Goal: Task Accomplishment & Management: Use online tool/utility

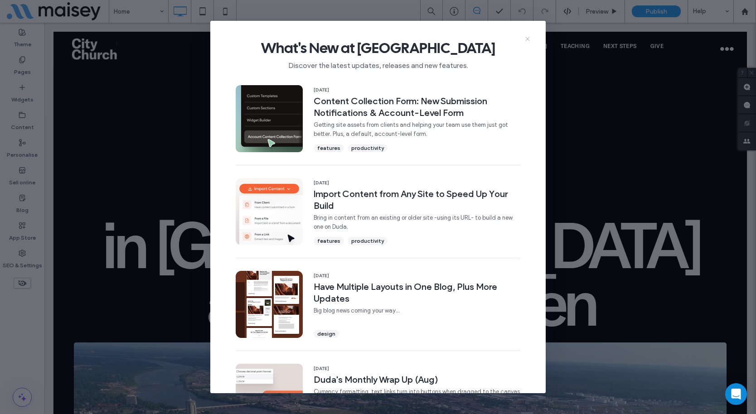
click at [529, 36] on icon at bounding box center [527, 38] width 7 height 7
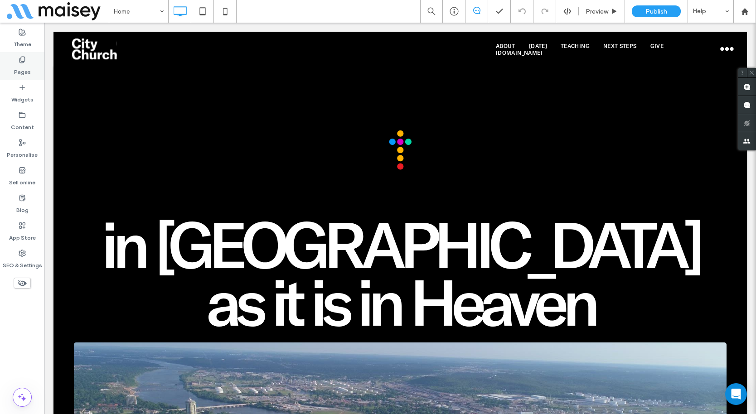
click at [24, 71] on label "Pages" at bounding box center [22, 69] width 17 height 13
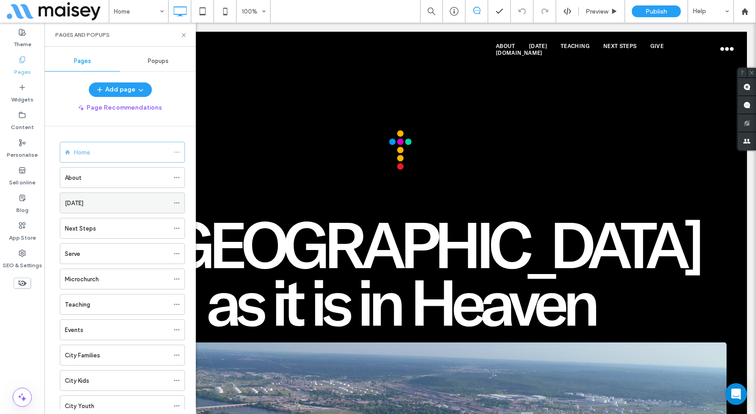
click at [176, 201] on icon at bounding box center [177, 203] width 6 height 6
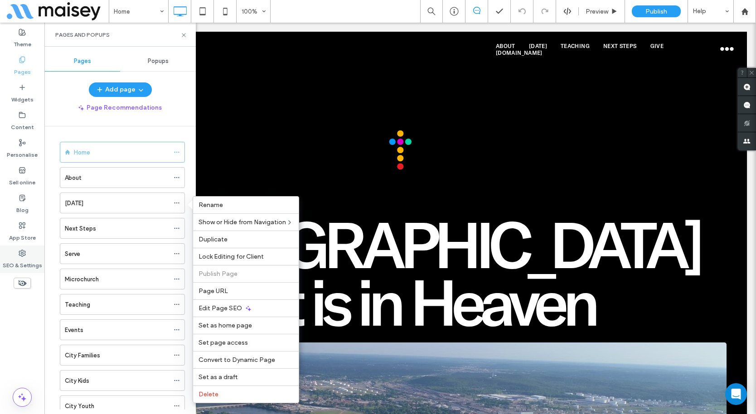
click at [17, 261] on label "SEO & Settings" at bounding box center [22, 263] width 39 height 13
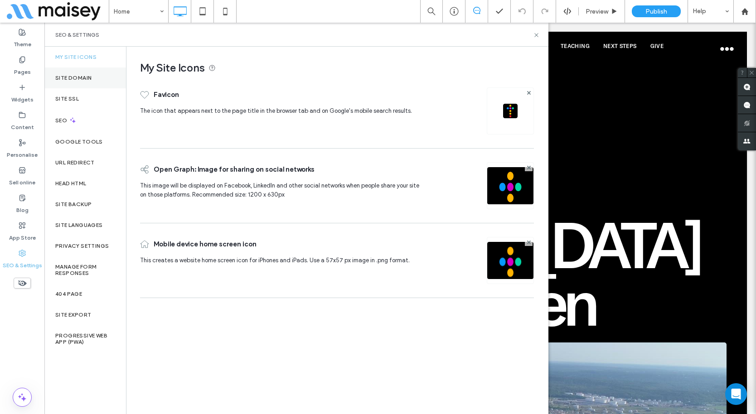
click at [73, 75] on label "Site Domain" at bounding box center [73, 78] width 36 height 6
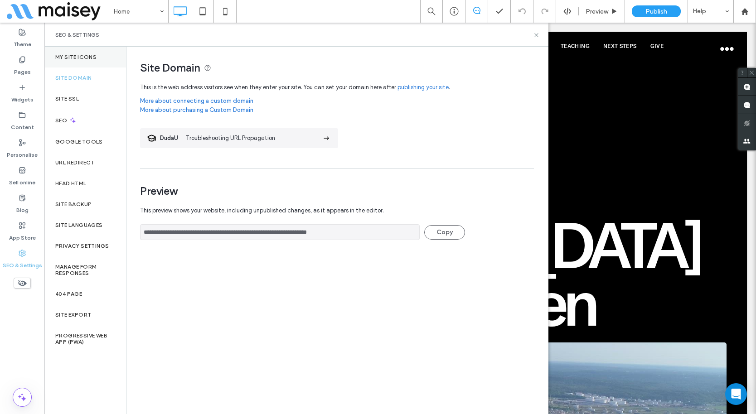
click at [81, 54] on label "My Site Icons" at bounding box center [75, 57] width 41 height 6
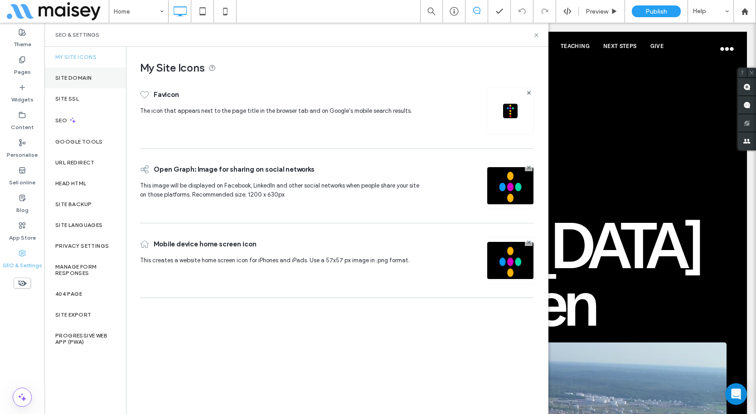
click at [76, 72] on div "Site Domain" at bounding box center [85, 78] width 82 height 21
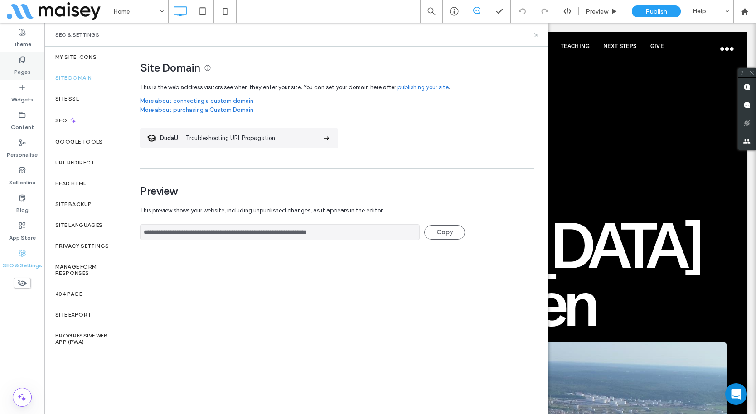
click at [30, 69] on label "Pages" at bounding box center [22, 69] width 17 height 13
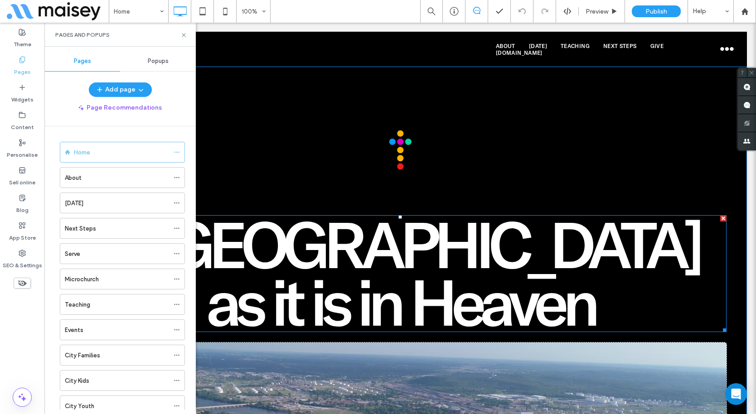
click at [274, 250] on span "in [GEOGRAPHIC_DATA] as it is in Heaven" at bounding box center [400, 273] width 598 height 138
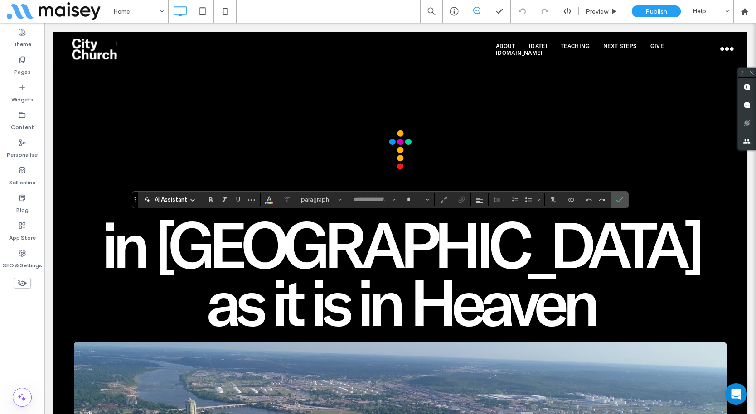
type input "**********"
type input "***"
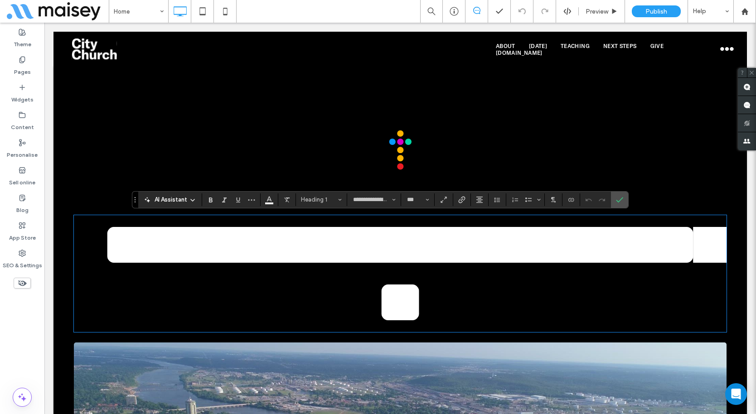
click at [252, 248] on span "**********" at bounding box center [412, 273] width 623 height 121
click at [302, 249] on span "**********" at bounding box center [412, 273] width 623 height 121
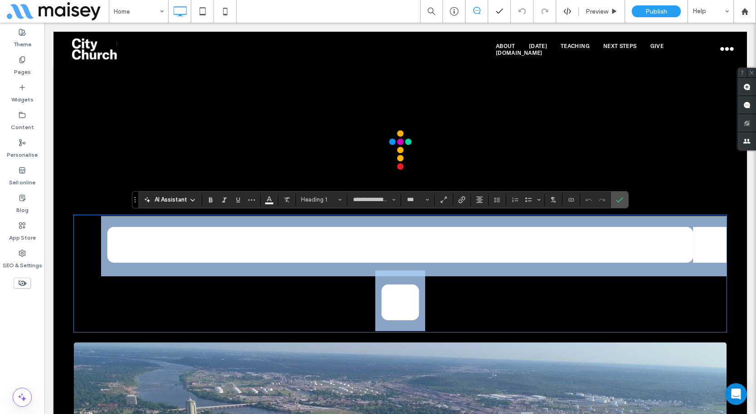
click at [302, 249] on span "**********" at bounding box center [412, 273] width 623 height 121
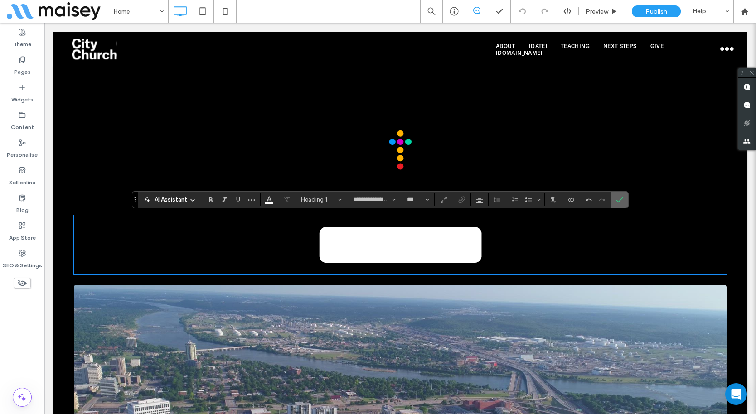
click at [624, 204] on label "Confirm" at bounding box center [620, 200] width 14 height 16
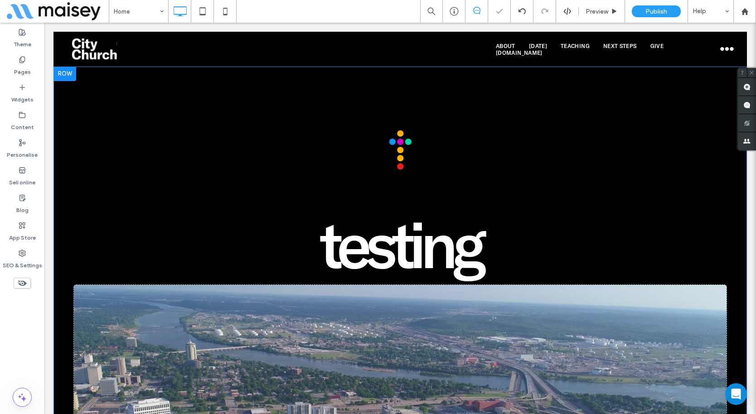
click at [525, 153] on div "testing Click To Paste Come to the Table Click To [GEOGRAPHIC_DATA] [GEOGRAPHIC…" at bounding box center [400, 348] width 652 height 437
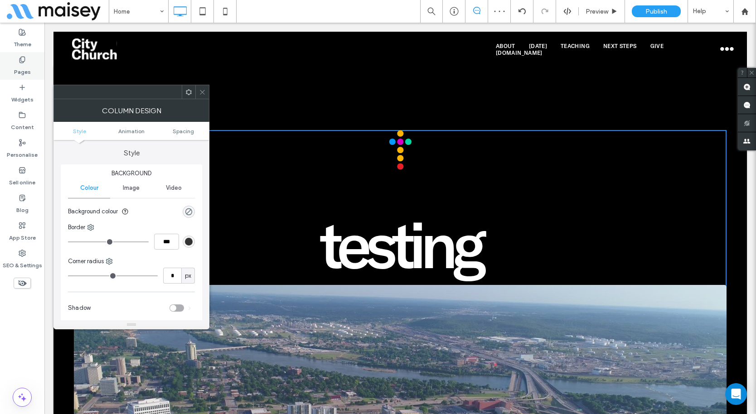
click at [31, 61] on div "Pages" at bounding box center [22, 66] width 44 height 28
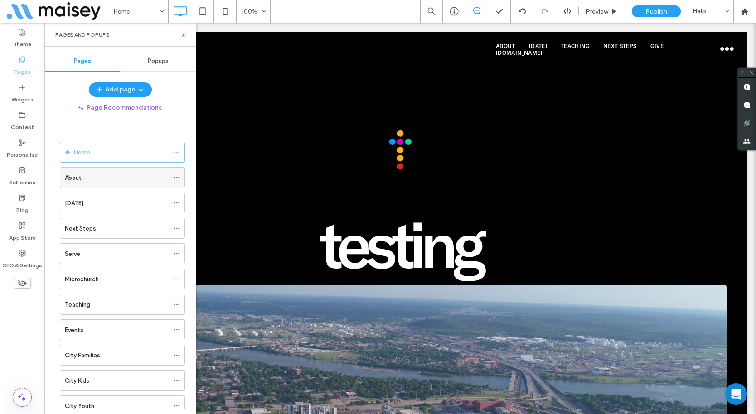
click at [175, 177] on icon at bounding box center [177, 177] width 6 height 6
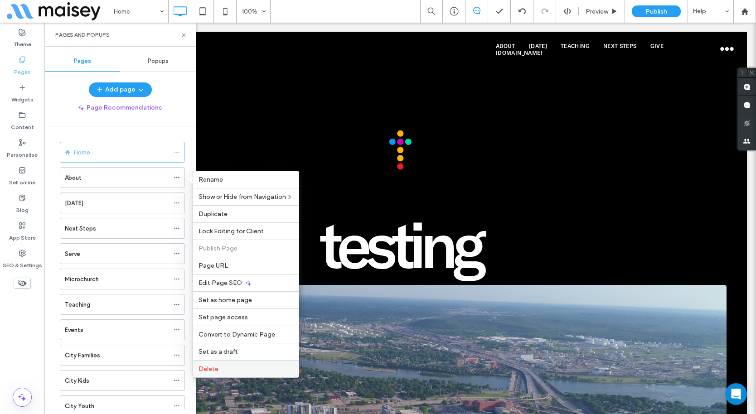
click at [230, 362] on div "Delete" at bounding box center [246, 368] width 106 height 17
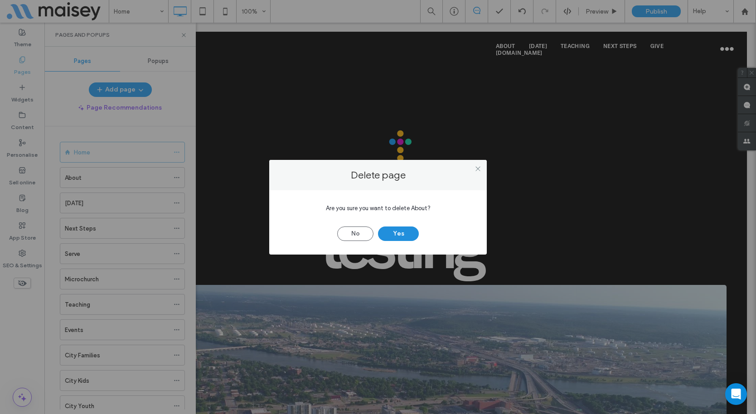
click at [395, 234] on button "Yes" at bounding box center [398, 234] width 41 height 14
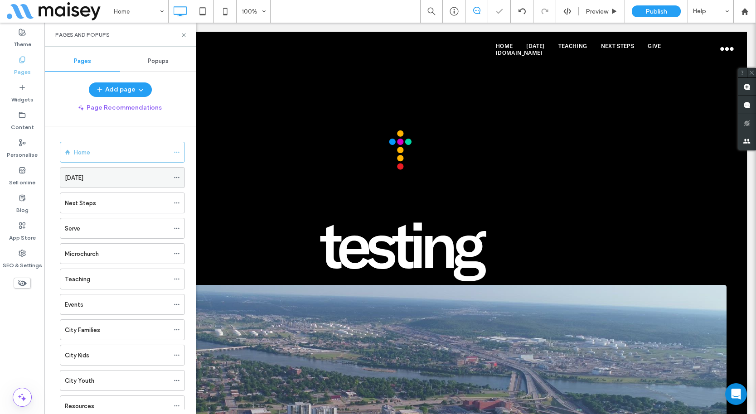
click at [176, 174] on span at bounding box center [177, 178] width 6 height 14
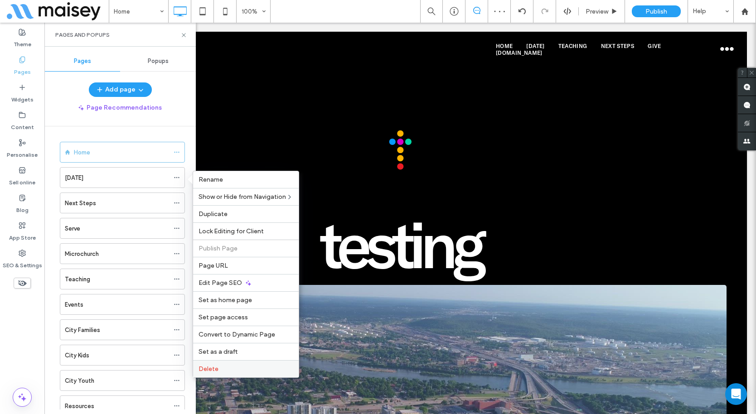
click at [234, 370] on label "Delete" at bounding box center [245, 369] width 95 height 8
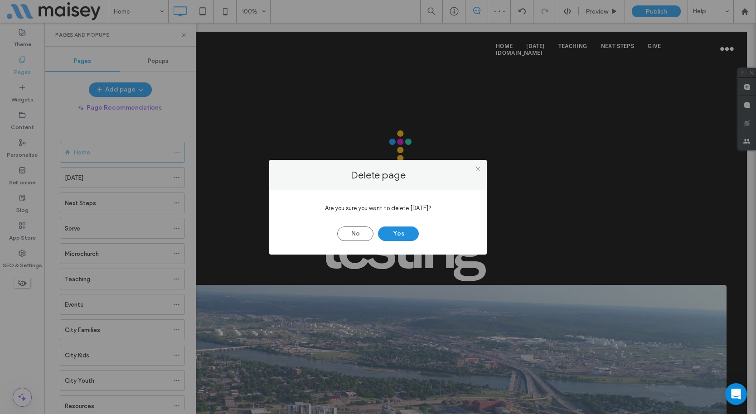
click at [410, 236] on button "Yes" at bounding box center [398, 234] width 41 height 14
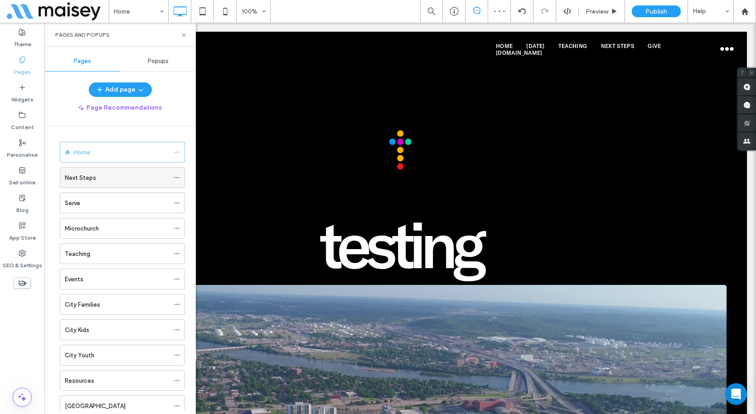
click at [178, 174] on icon at bounding box center [177, 177] width 6 height 6
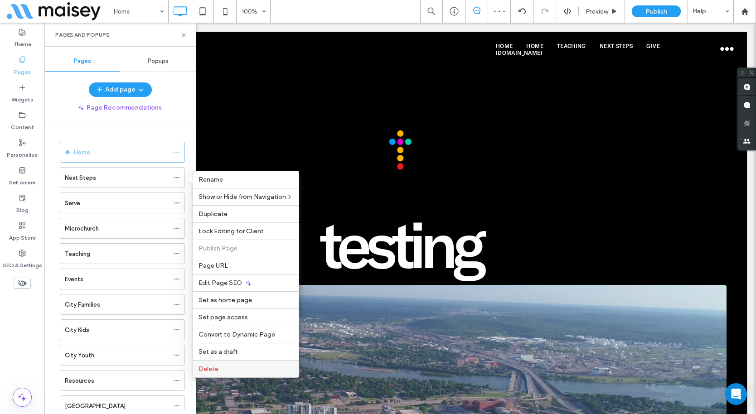
click at [242, 362] on div "Delete" at bounding box center [246, 368] width 106 height 17
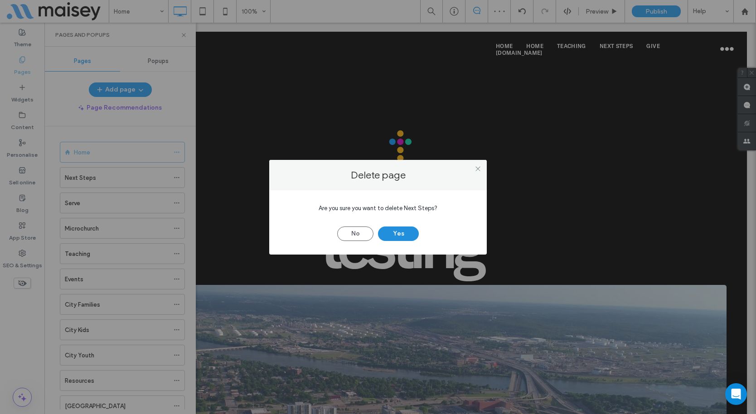
click at [392, 233] on button "Yes" at bounding box center [398, 234] width 41 height 14
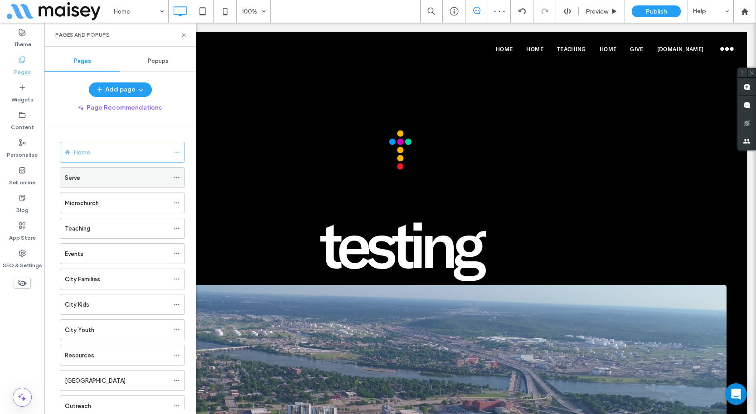
click at [175, 178] on icon at bounding box center [177, 177] width 6 height 6
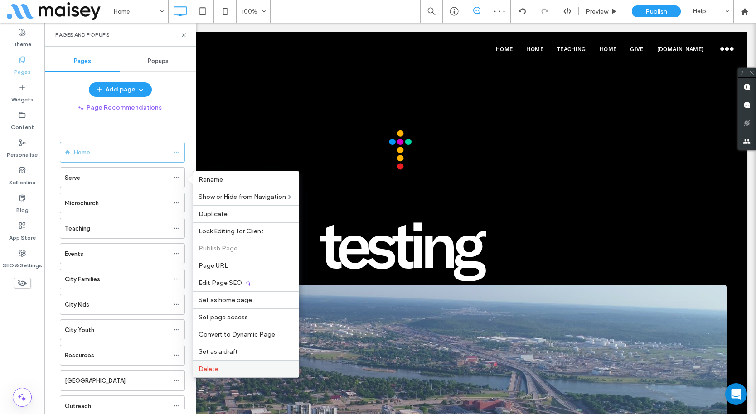
click at [231, 367] on label "Delete" at bounding box center [245, 369] width 95 height 8
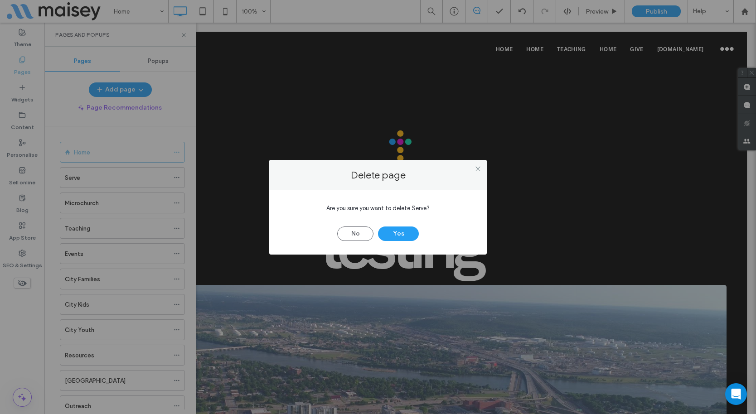
click at [392, 241] on div "Are you sure you want to delete Serve? No Yes" at bounding box center [377, 222] width 217 height 64
click at [393, 234] on button "Yes" at bounding box center [398, 234] width 41 height 14
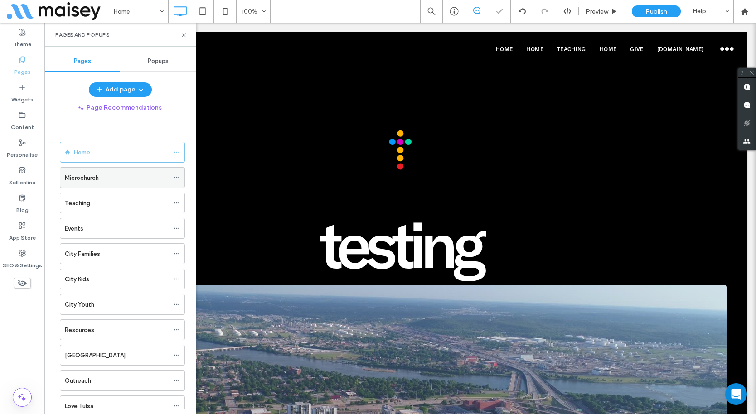
click at [174, 178] on icon at bounding box center [177, 177] width 6 height 6
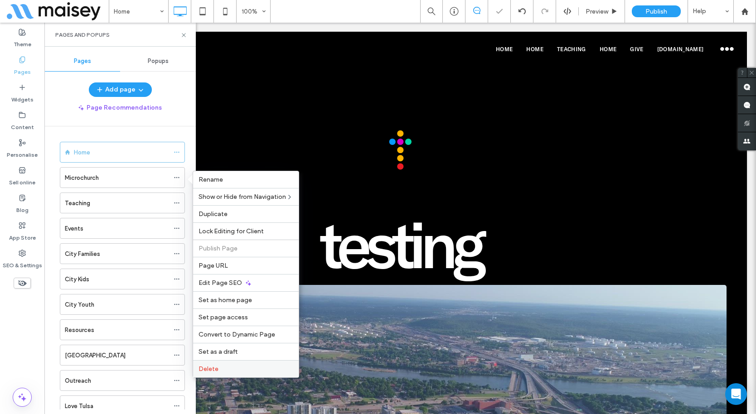
click at [243, 365] on label "Delete" at bounding box center [245, 369] width 95 height 8
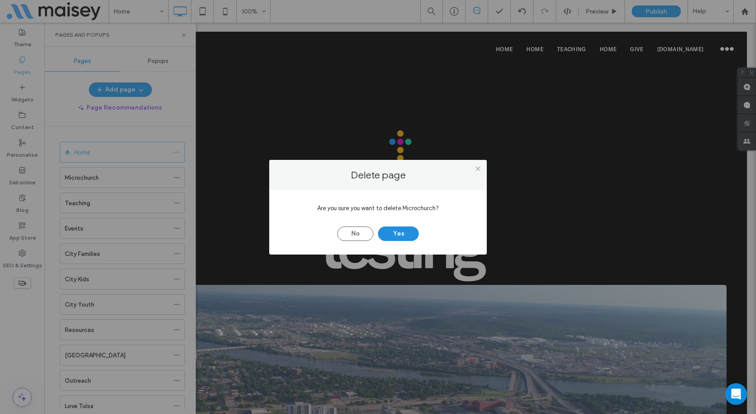
click at [399, 237] on button "Yes" at bounding box center [398, 234] width 41 height 14
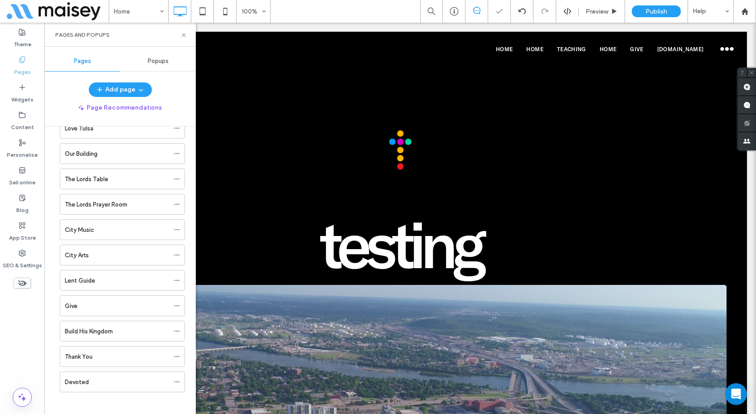
scroll to position [258, 0]
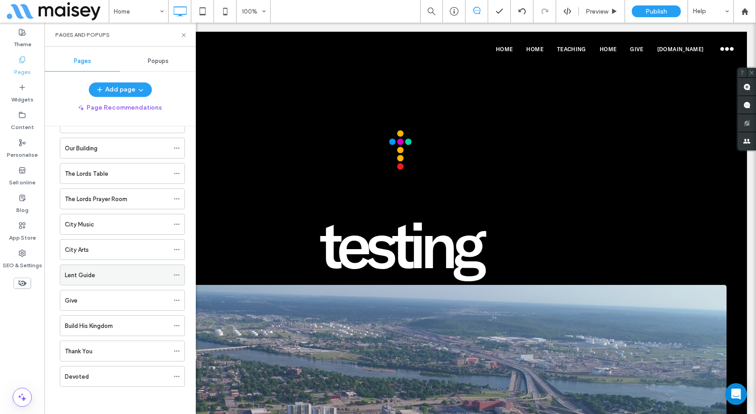
click at [174, 275] on icon at bounding box center [177, 275] width 6 height 6
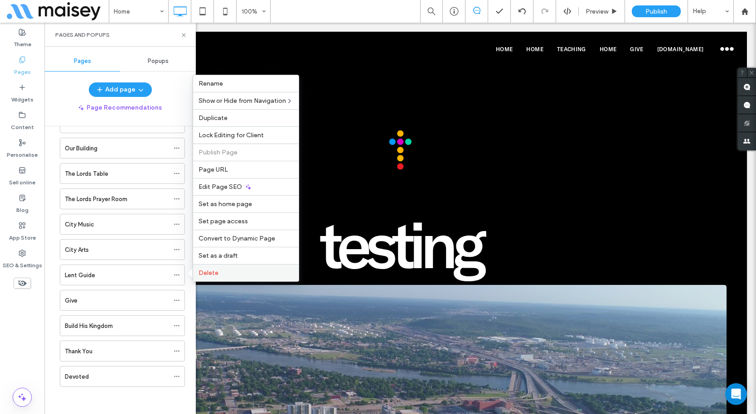
click at [204, 270] on span "Delete" at bounding box center [208, 273] width 20 height 8
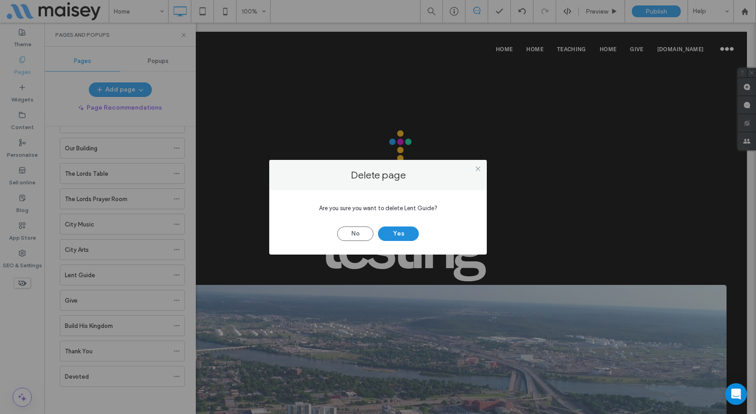
click at [393, 235] on button "Yes" at bounding box center [398, 234] width 41 height 14
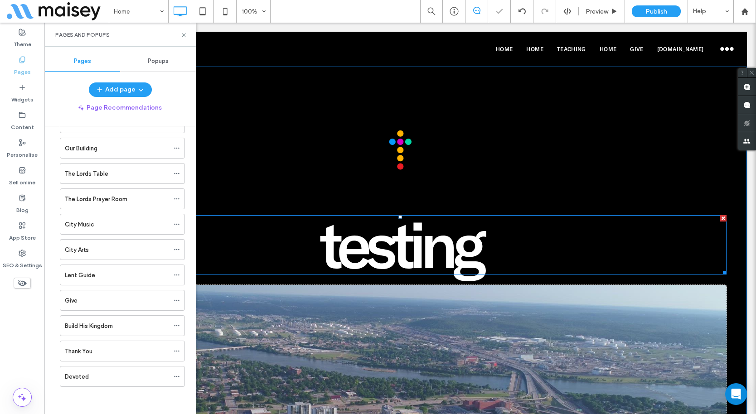
scroll to position [232, 0]
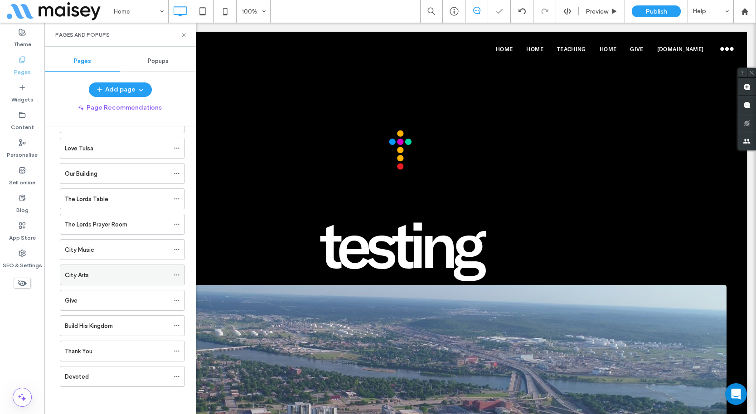
click at [175, 272] on icon at bounding box center [177, 275] width 6 height 6
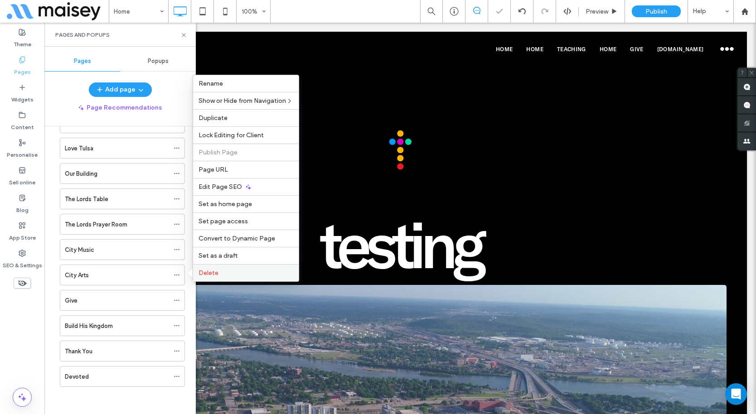
click at [231, 271] on label "Delete" at bounding box center [245, 273] width 95 height 8
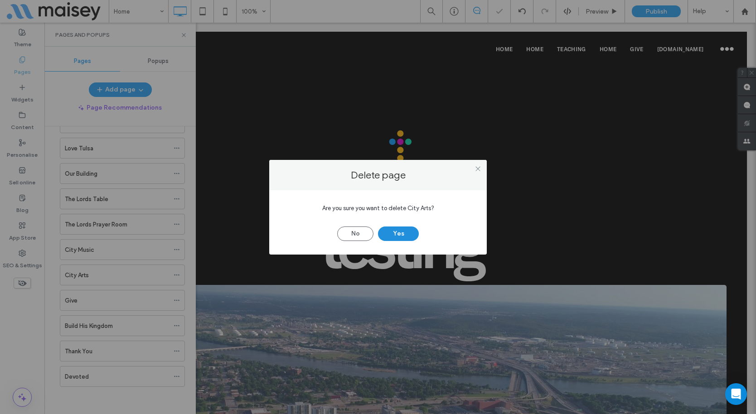
click at [394, 229] on button "Yes" at bounding box center [398, 234] width 41 height 14
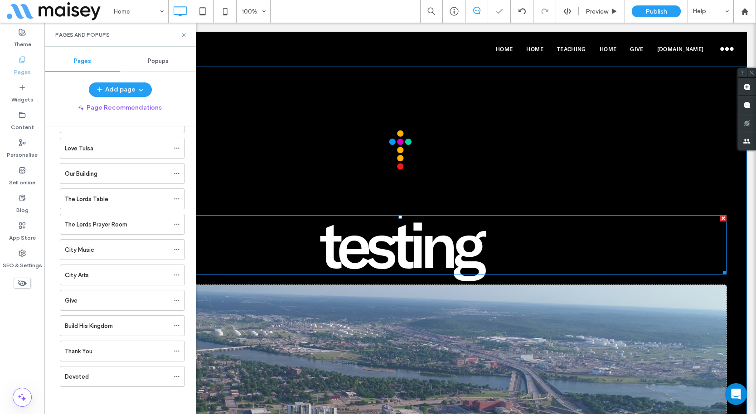
scroll to position [207, 0]
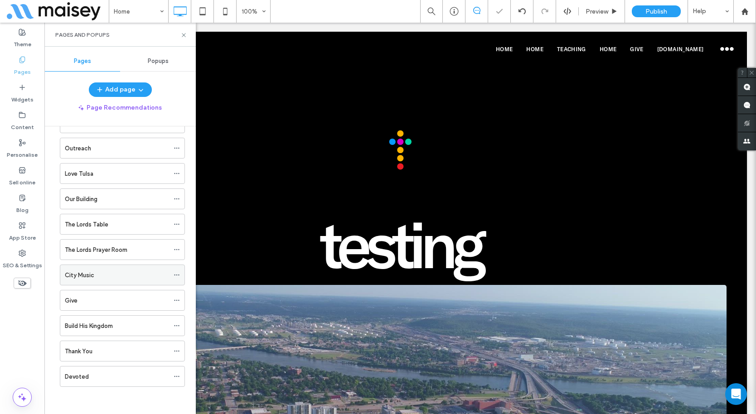
click at [176, 275] on use at bounding box center [176, 275] width 5 height 1
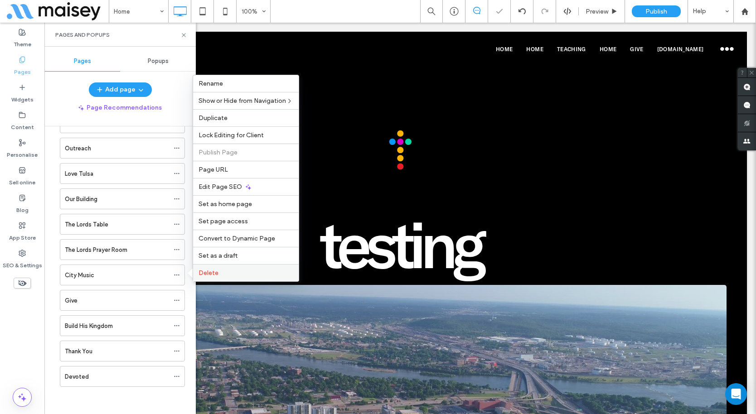
click at [209, 274] on span "Delete" at bounding box center [208, 273] width 20 height 8
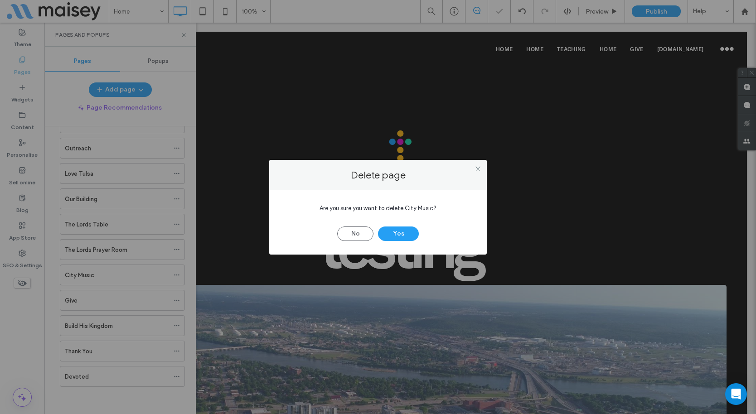
click at [392, 226] on div "No Yes" at bounding box center [378, 229] width 190 height 24
click at [401, 234] on button "Yes" at bounding box center [398, 234] width 41 height 14
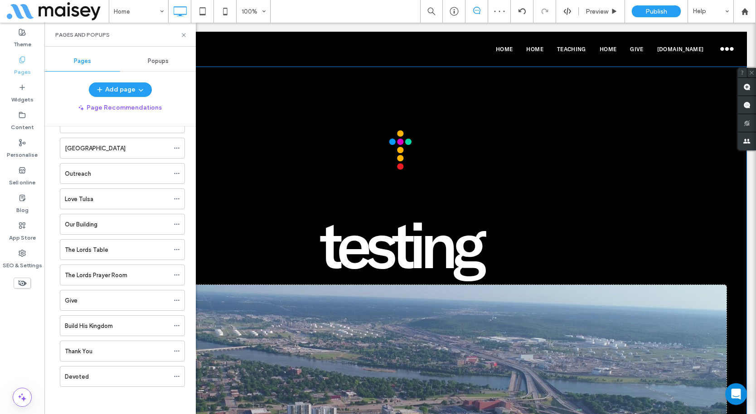
scroll to position [182, 0]
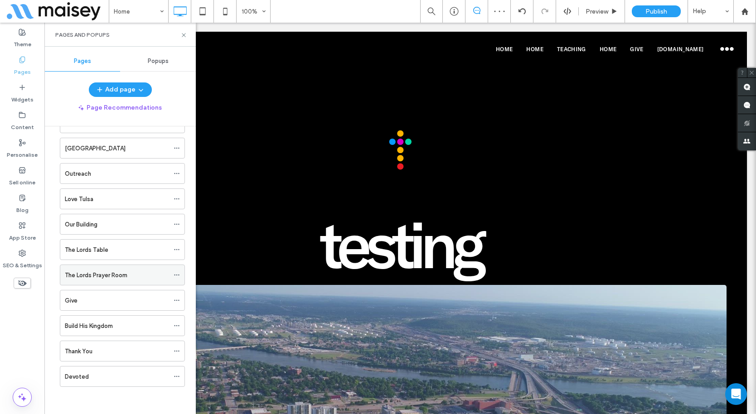
click at [177, 273] on icon at bounding box center [177, 275] width 6 height 6
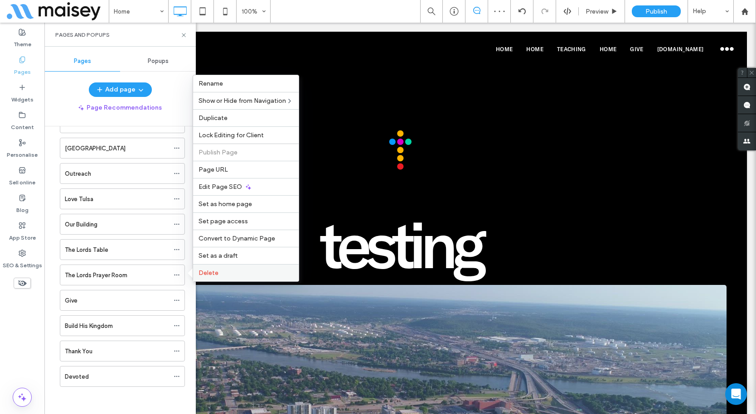
click at [228, 274] on label "Delete" at bounding box center [245, 273] width 95 height 8
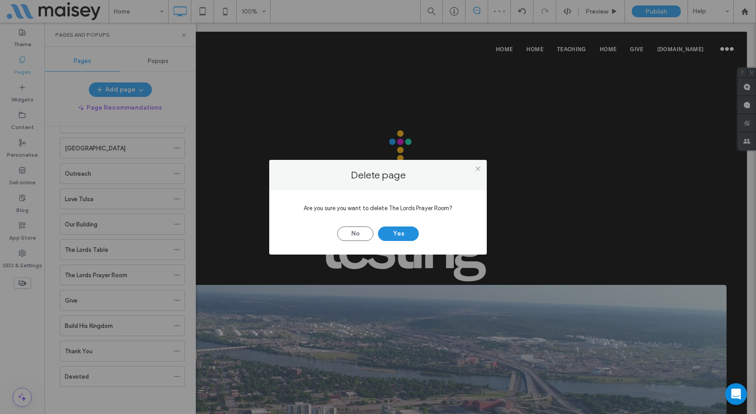
click at [408, 235] on button "Yes" at bounding box center [398, 234] width 41 height 14
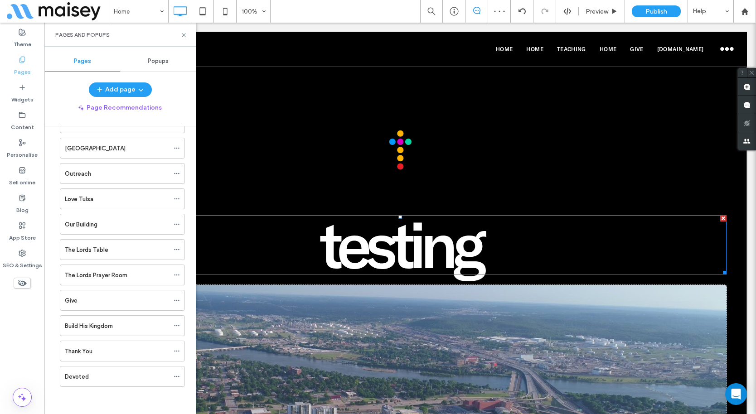
scroll to position [156, 0]
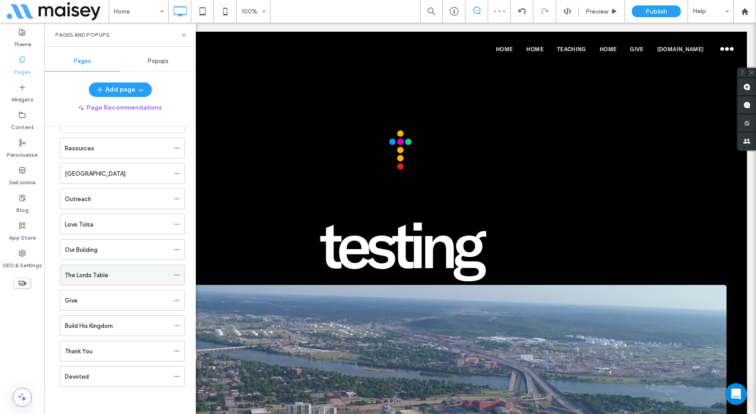
click at [175, 277] on icon at bounding box center [177, 275] width 6 height 6
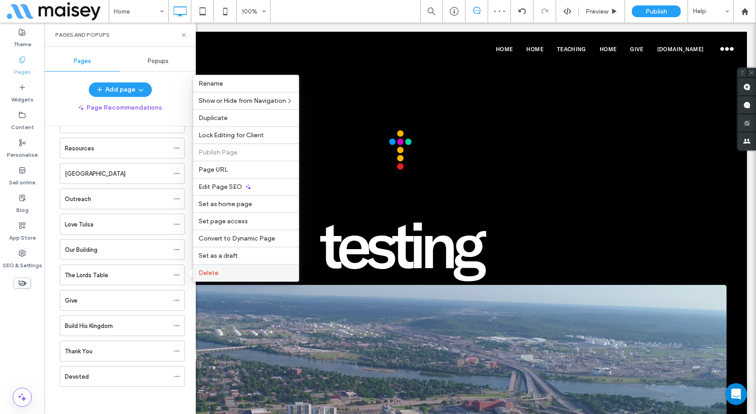
click at [205, 277] on div "Delete" at bounding box center [246, 272] width 106 height 17
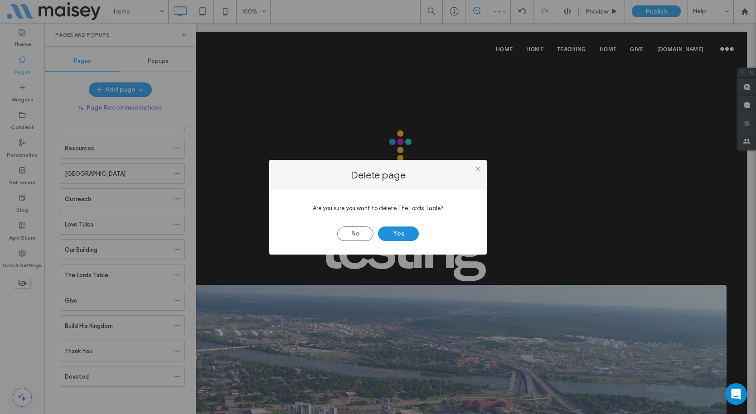
click at [386, 232] on button "Yes" at bounding box center [398, 234] width 41 height 14
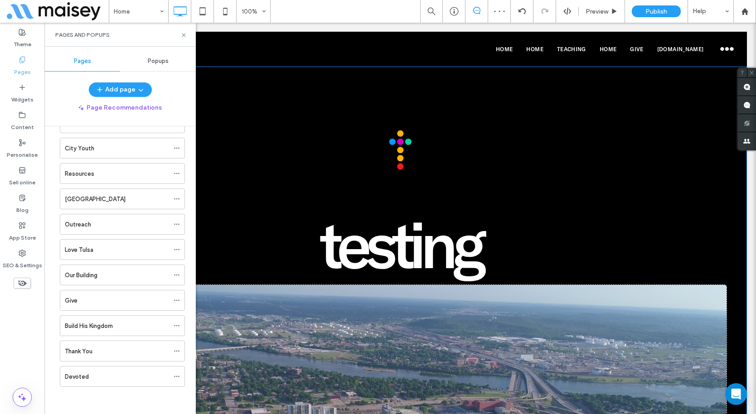
scroll to position [131, 0]
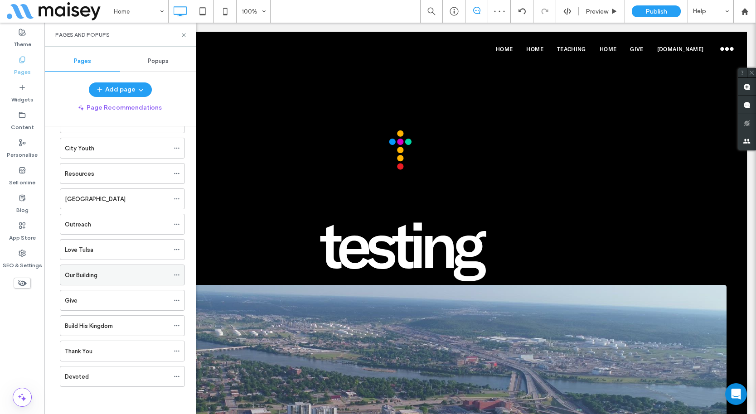
click at [175, 276] on icon at bounding box center [177, 275] width 6 height 6
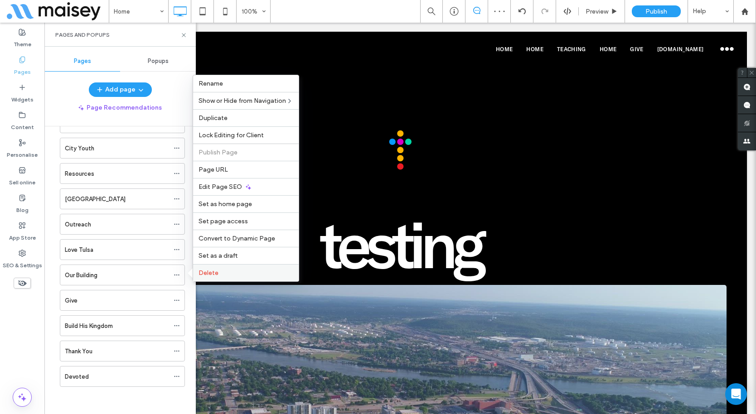
click at [209, 271] on span "Delete" at bounding box center [208, 273] width 20 height 8
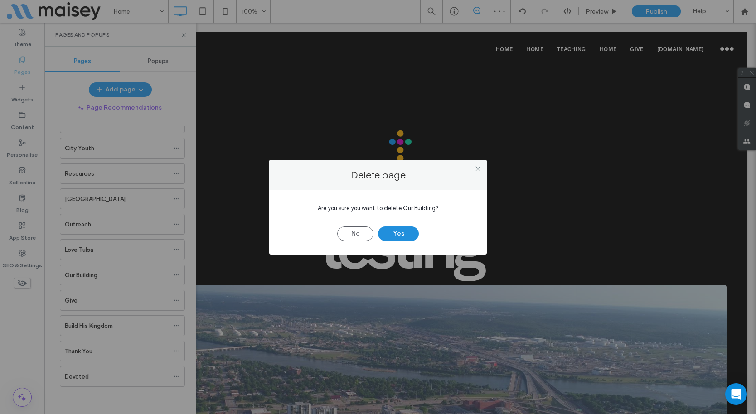
click at [389, 232] on button "Yes" at bounding box center [398, 234] width 41 height 14
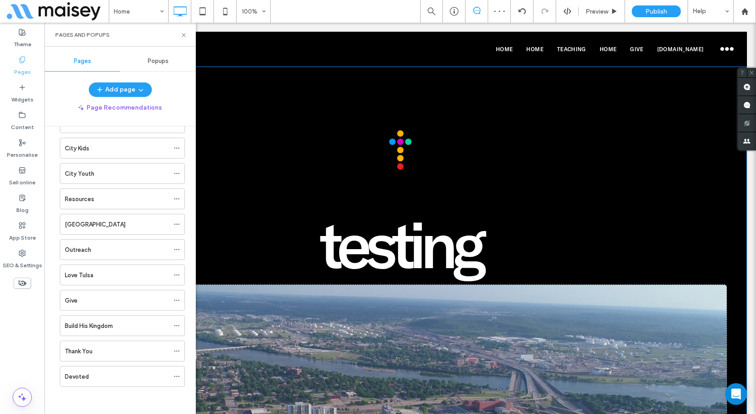
scroll to position [106, 0]
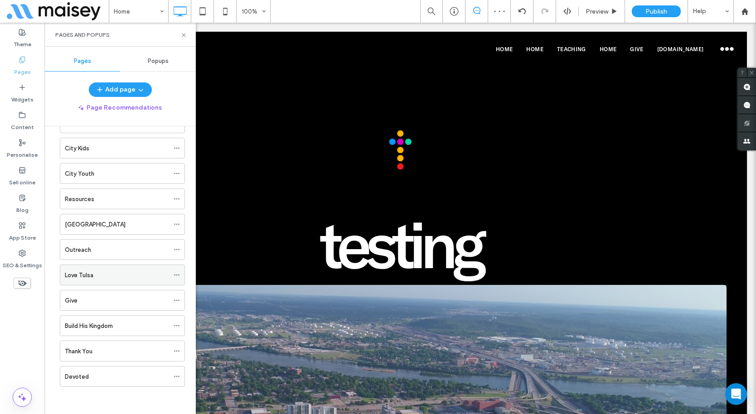
click at [174, 275] on use at bounding box center [176, 275] width 5 height 1
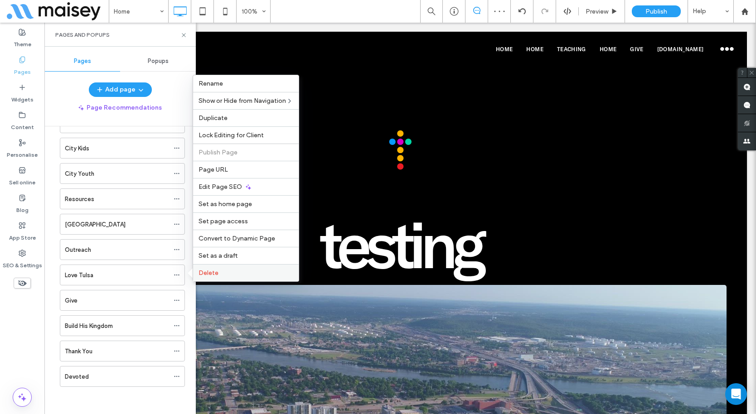
click at [221, 270] on label "Delete" at bounding box center [245, 273] width 95 height 8
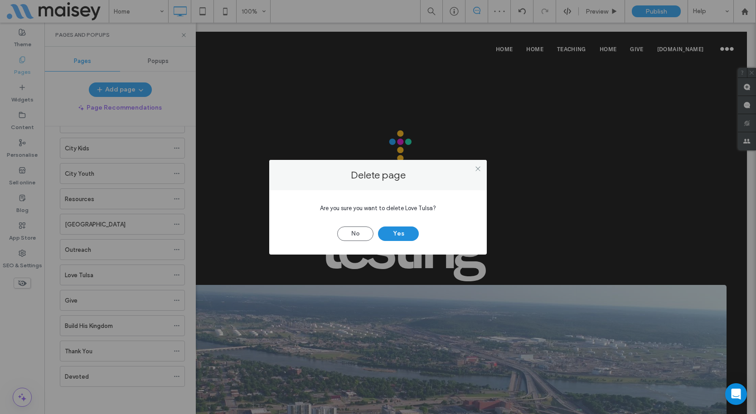
click at [397, 231] on button "Yes" at bounding box center [398, 234] width 41 height 14
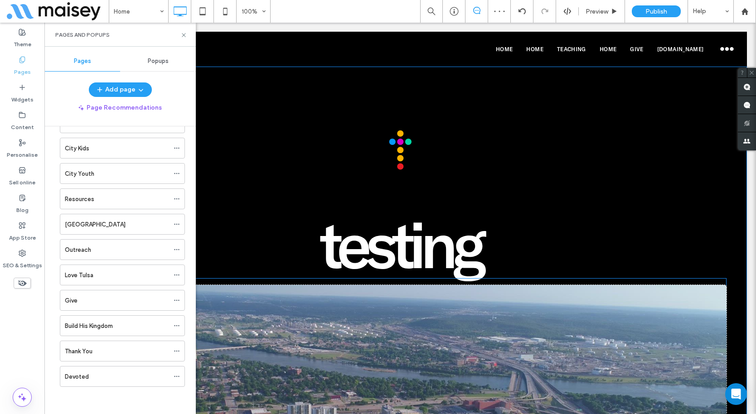
scroll to position [80, 0]
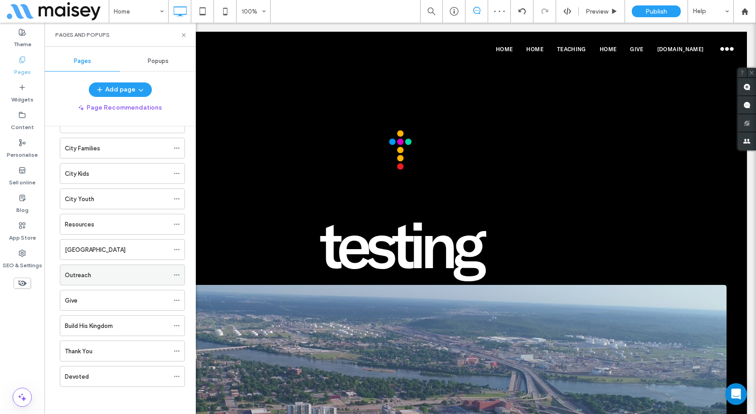
click at [178, 275] on icon at bounding box center [177, 275] width 6 height 6
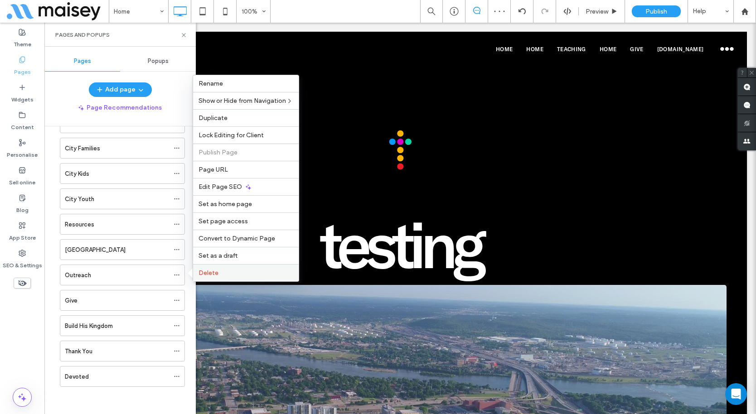
click at [217, 278] on div "Delete" at bounding box center [246, 272] width 106 height 17
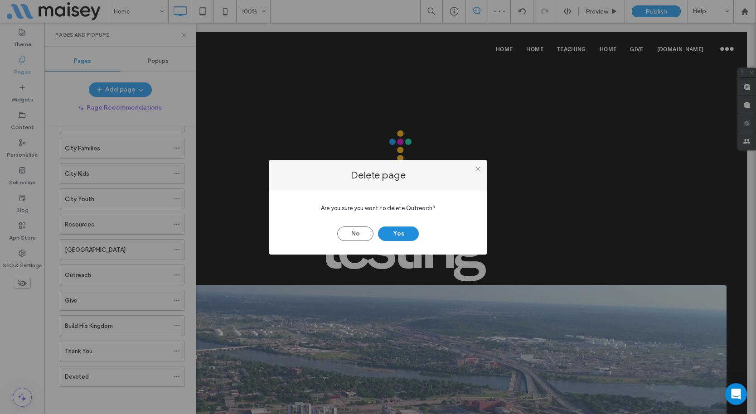
click at [405, 230] on button "Yes" at bounding box center [398, 234] width 41 height 14
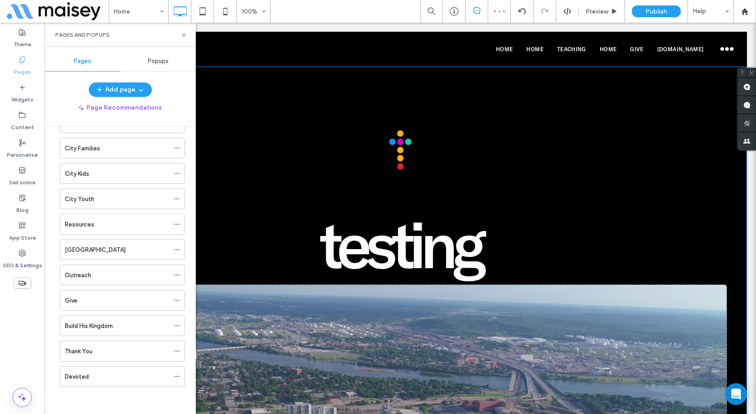
scroll to position [55, 0]
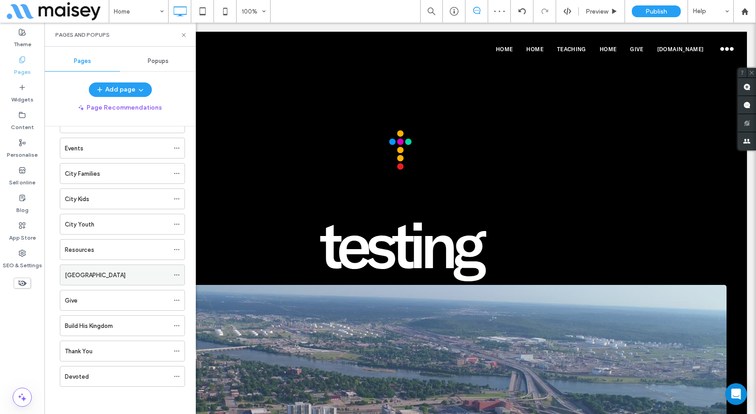
click at [179, 274] on icon at bounding box center [177, 275] width 6 height 6
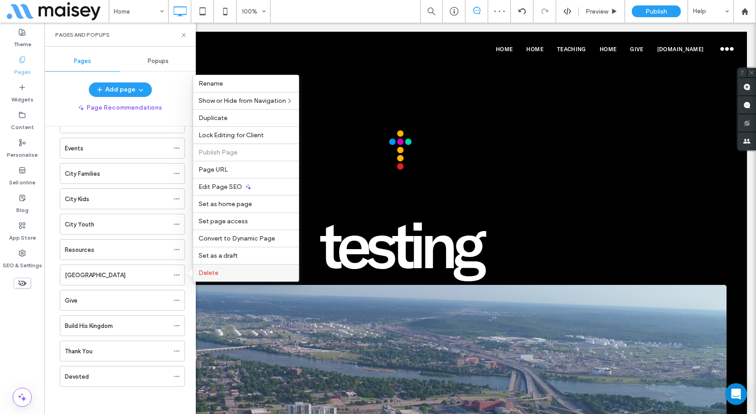
click at [240, 274] on label "Delete" at bounding box center [245, 273] width 95 height 8
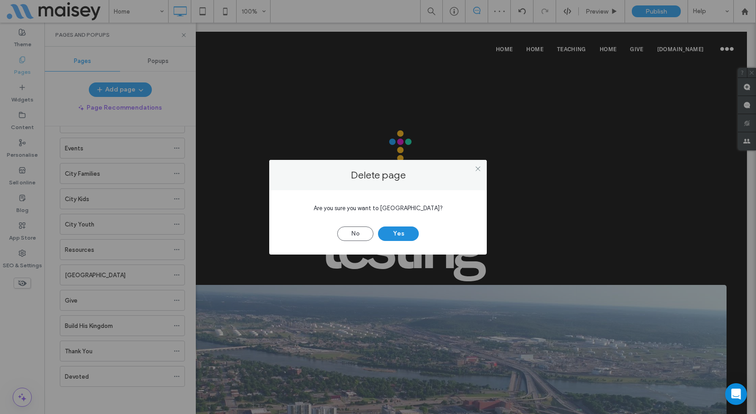
click at [396, 228] on button "Yes" at bounding box center [398, 234] width 41 height 14
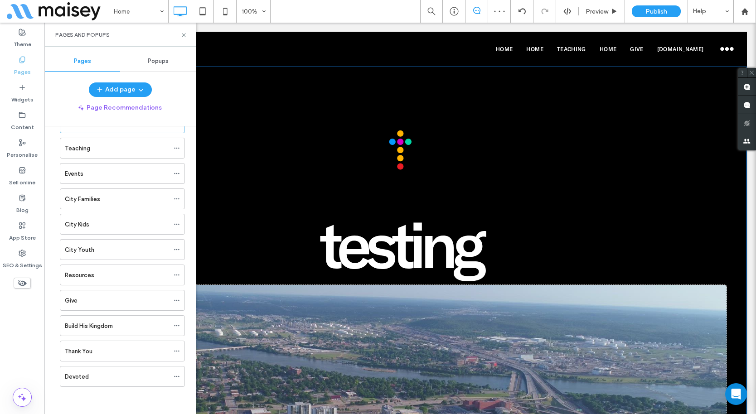
scroll to position [29, 0]
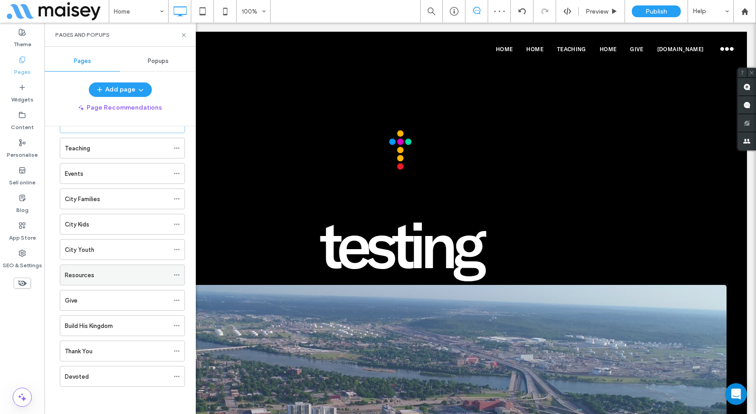
click at [178, 273] on icon at bounding box center [177, 275] width 6 height 6
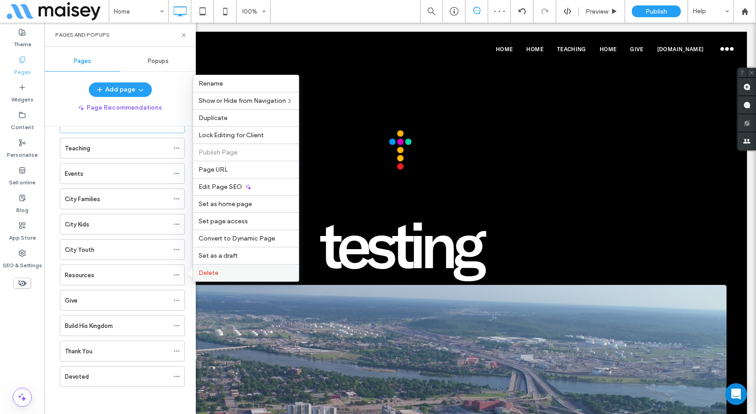
click at [244, 276] on label "Delete" at bounding box center [245, 273] width 95 height 8
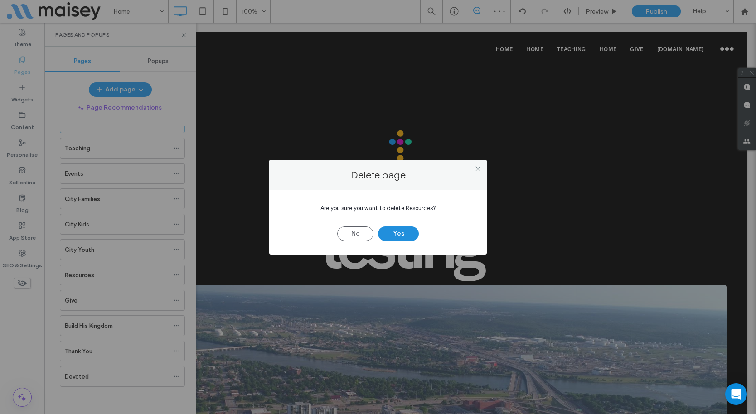
click at [402, 231] on button "Yes" at bounding box center [398, 234] width 41 height 14
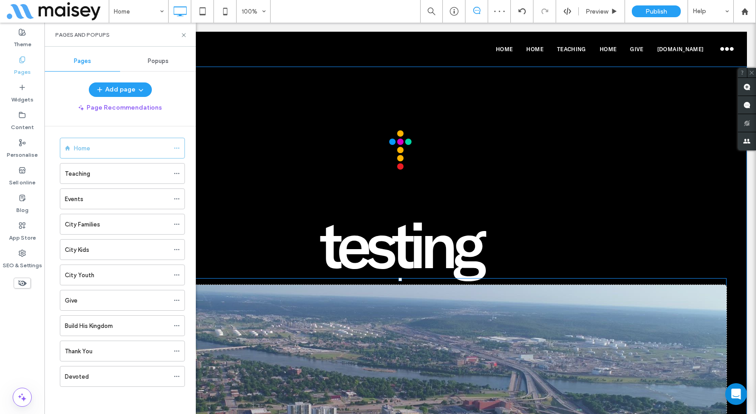
scroll to position [4, 0]
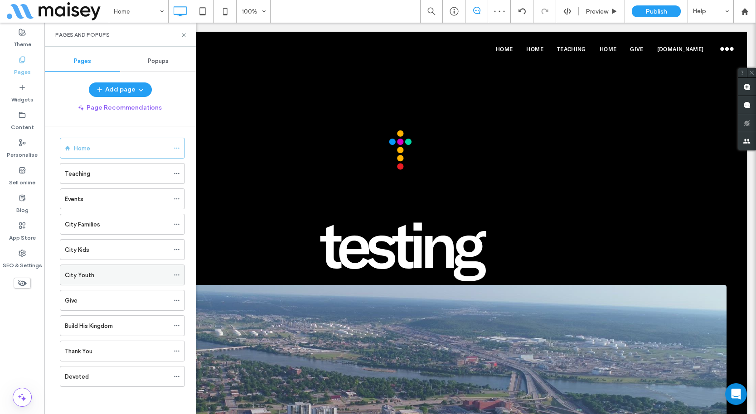
click at [175, 275] on use at bounding box center [176, 275] width 5 height 1
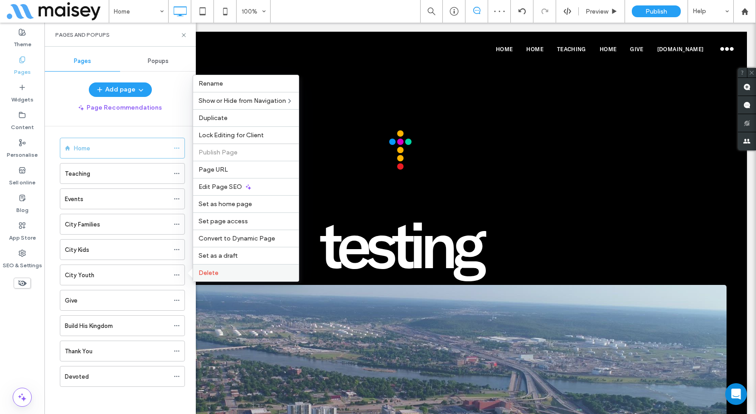
click at [236, 275] on label "Delete" at bounding box center [245, 273] width 95 height 8
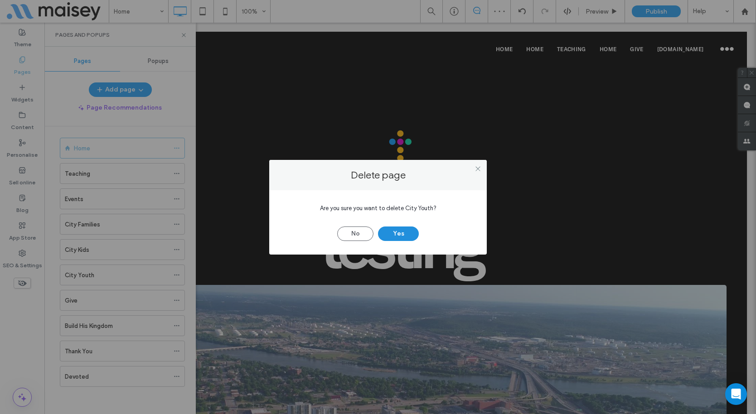
click at [398, 230] on button "Yes" at bounding box center [398, 234] width 41 height 14
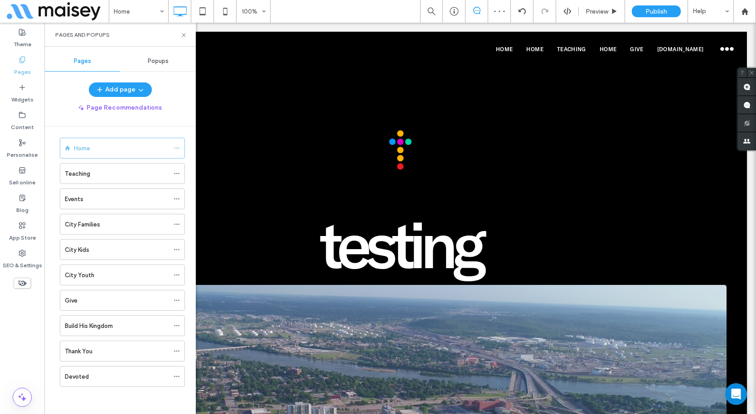
scroll to position [0, 0]
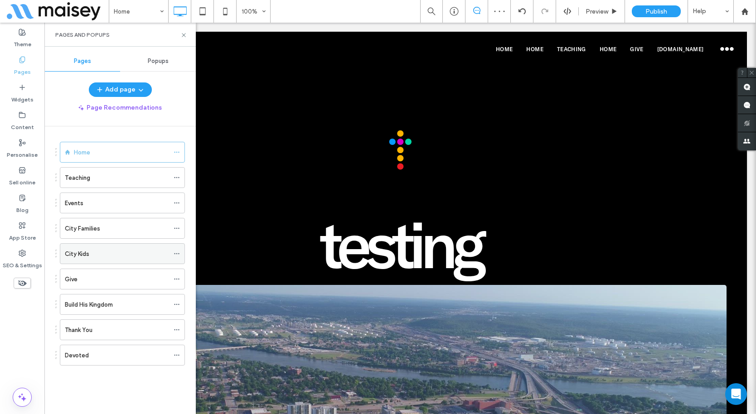
click at [174, 254] on icon at bounding box center [177, 254] width 6 height 6
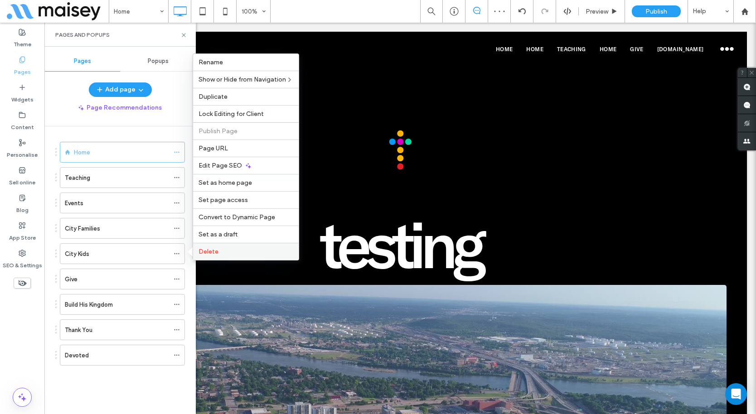
click at [223, 253] on label "Delete" at bounding box center [245, 252] width 95 height 8
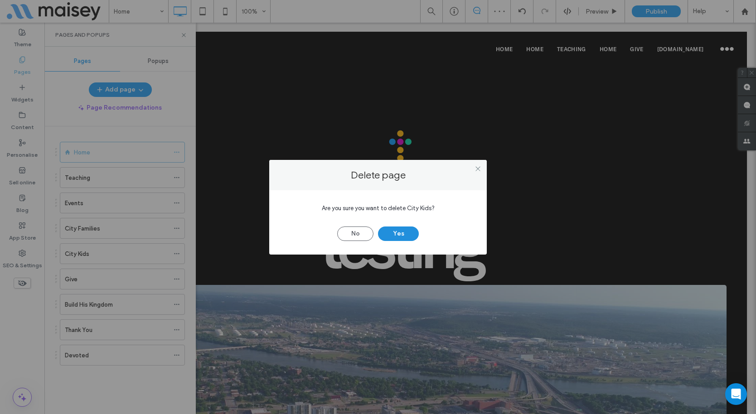
click at [400, 228] on button "Yes" at bounding box center [398, 234] width 41 height 14
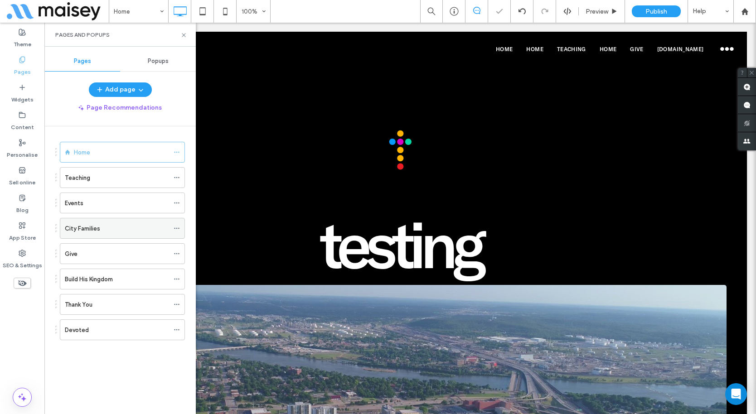
click at [175, 226] on icon at bounding box center [177, 228] width 6 height 6
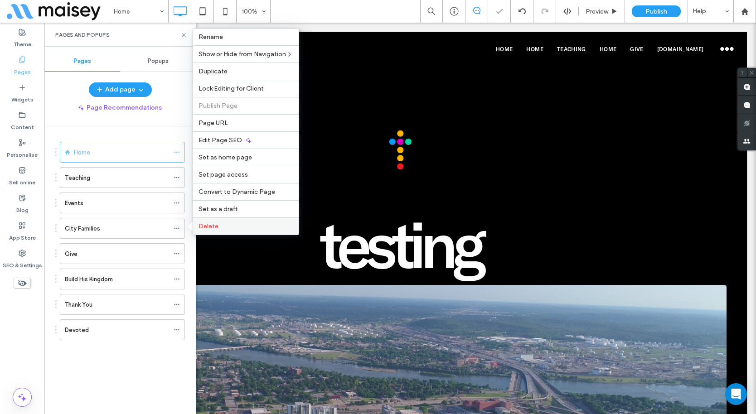
click at [222, 231] on div "Delete" at bounding box center [246, 225] width 106 height 17
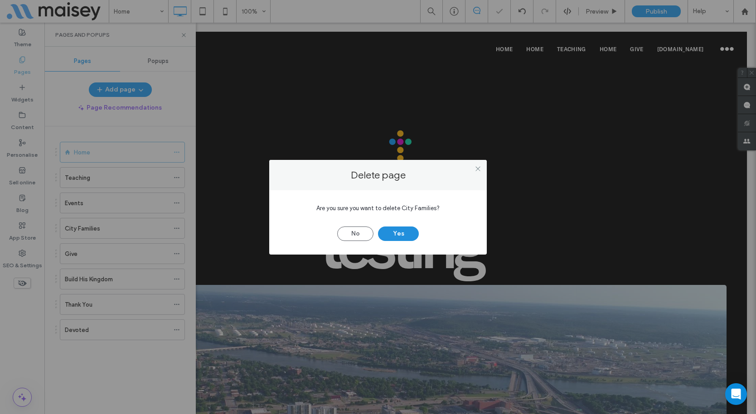
click at [401, 232] on button "Yes" at bounding box center [398, 234] width 41 height 14
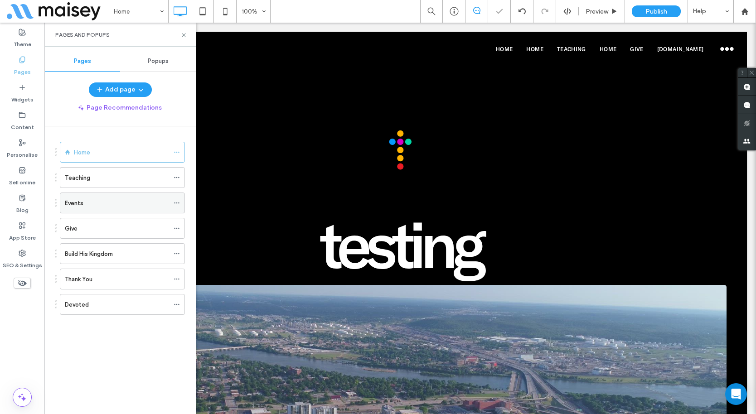
click at [179, 202] on icon at bounding box center [177, 203] width 6 height 6
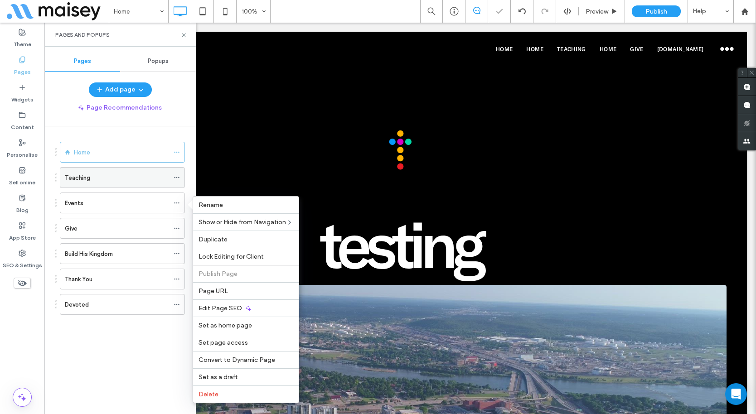
click at [177, 177] on use at bounding box center [176, 177] width 5 height 1
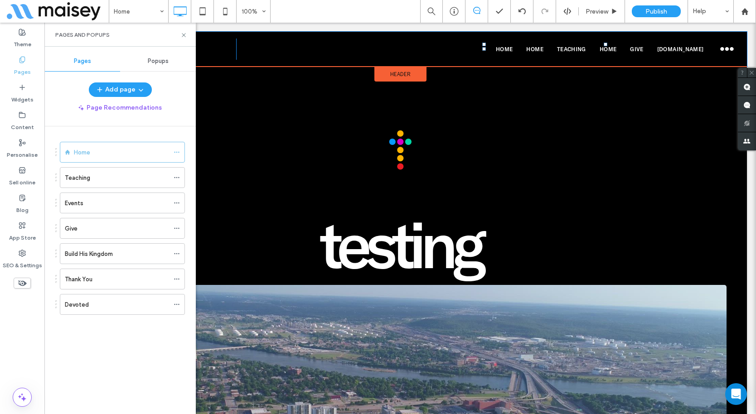
click at [460, 48] on div "Home Home Teaching Home Give [DOMAIN_NAME] Click To Paste" at bounding box center [482, 49] width 493 height 21
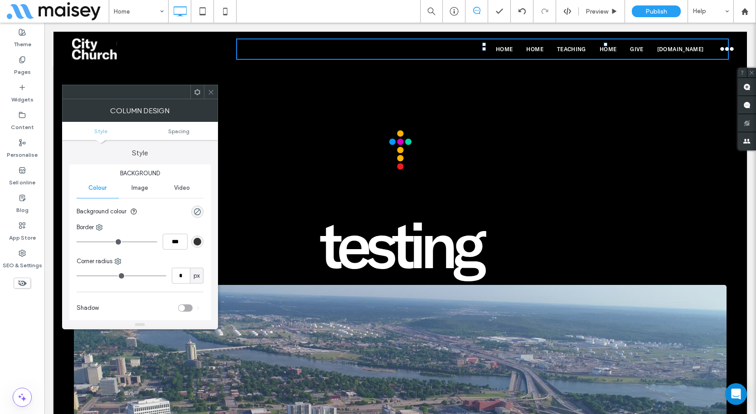
click at [497, 48] on span "Home" at bounding box center [504, 49] width 17 height 7
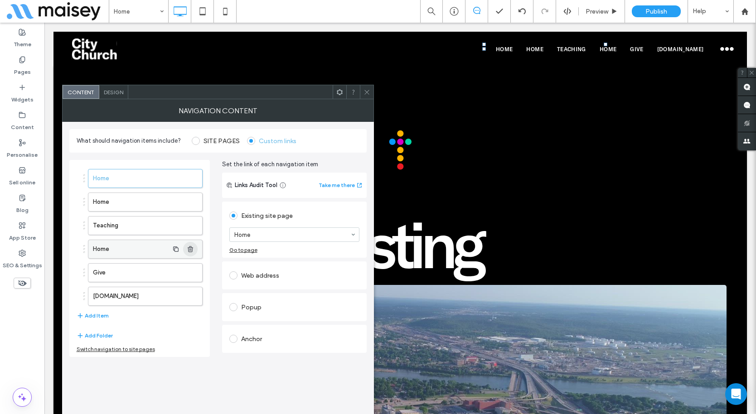
click at [193, 250] on icon "button" at bounding box center [190, 249] width 7 height 7
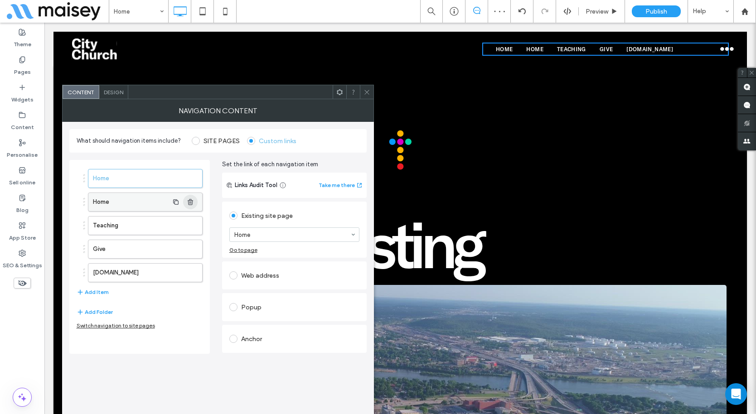
click at [193, 201] on icon "button" at bounding box center [190, 201] width 7 height 7
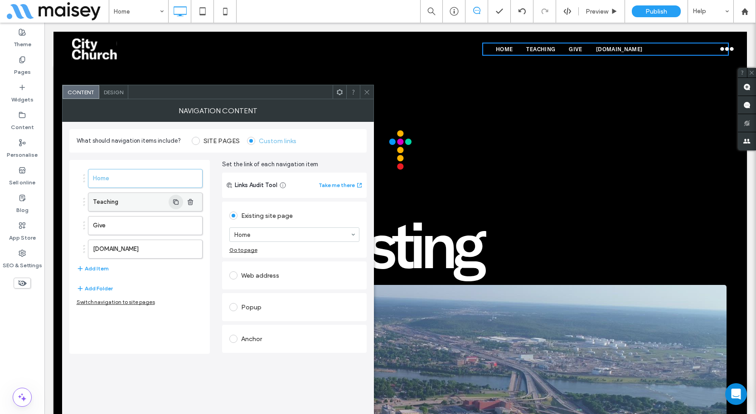
click at [174, 201] on use "button" at bounding box center [175, 201] width 5 height 5
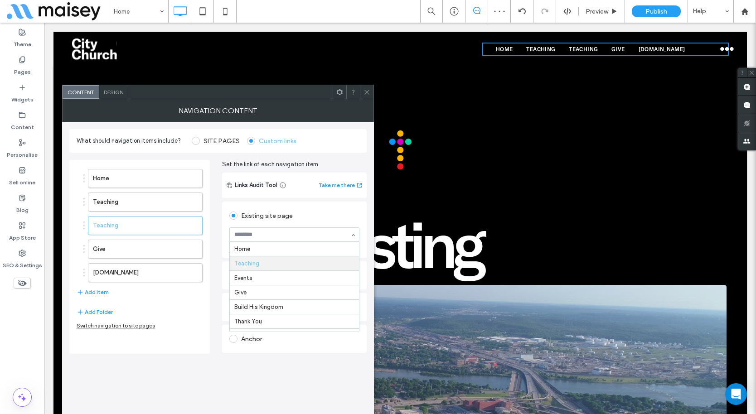
scroll to position [14, 0]
click at [210, 309] on div "Home Teaching Events Give [DOMAIN_NAME] Add Item Add Folder Switch navigation t…" at bounding box center [217, 253] width 297 height 201
click at [368, 94] on icon at bounding box center [366, 92] width 7 height 7
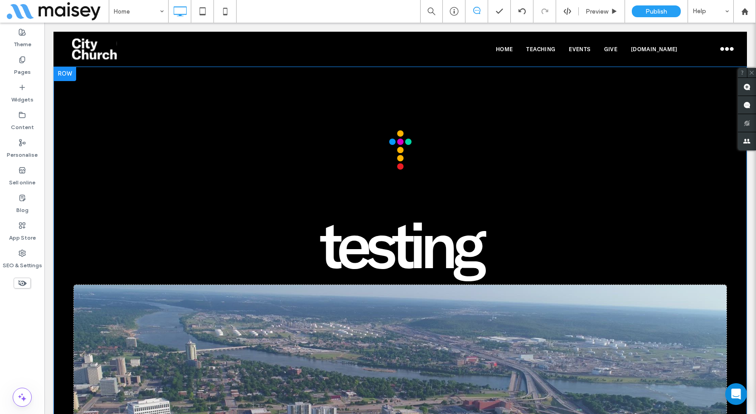
click at [501, 98] on div "testing Click To Paste Come to the Table Click To [GEOGRAPHIC_DATA] [GEOGRAPHIC…" at bounding box center [399, 320] width 693 height 507
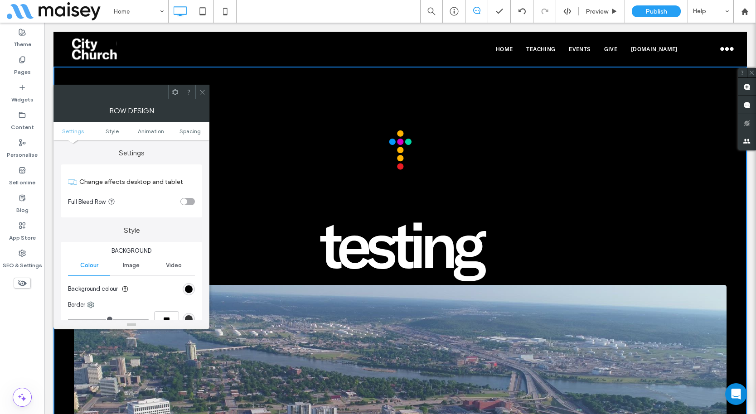
click at [203, 93] on icon at bounding box center [202, 92] width 7 height 7
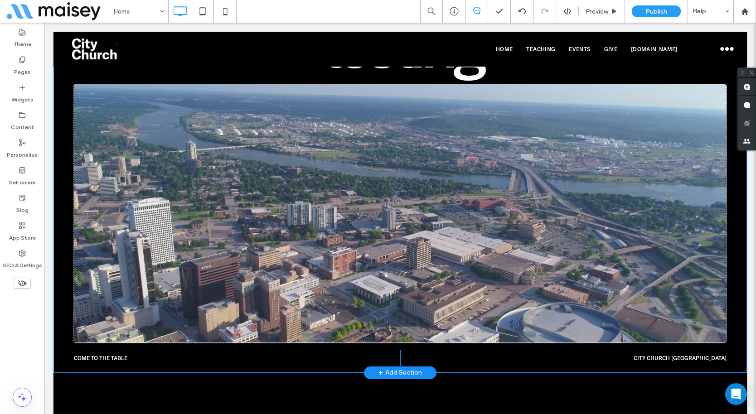
scroll to position [0, 0]
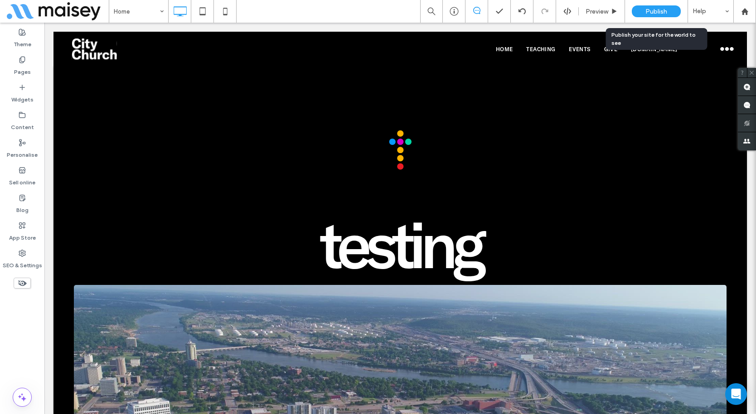
click at [644, 10] on div "Publish" at bounding box center [656, 11] width 49 height 12
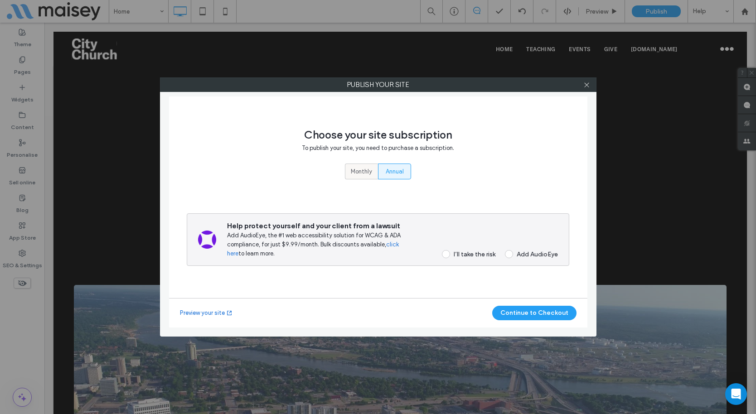
click at [358, 168] on span "Monthly" at bounding box center [361, 171] width 21 height 9
click at [531, 313] on button "Continue to Checkout" at bounding box center [534, 313] width 84 height 14
click at [464, 252] on div "I’ll take the risk" at bounding box center [475, 255] width 42 height 8
click at [526, 307] on button "Continue to Checkout" at bounding box center [534, 313] width 84 height 14
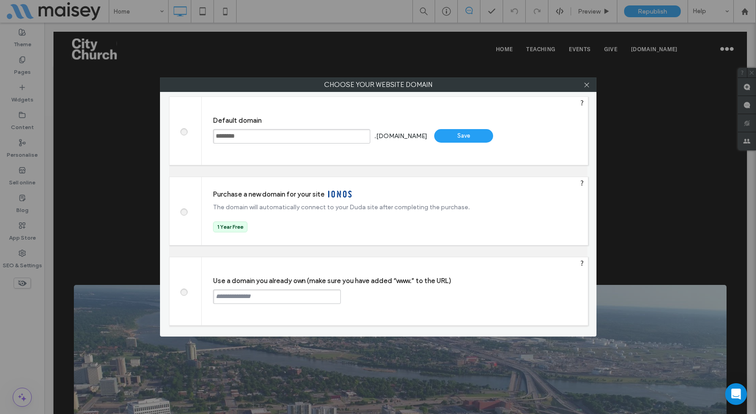
click at [465, 138] on div "Save" at bounding box center [463, 136] width 59 height 14
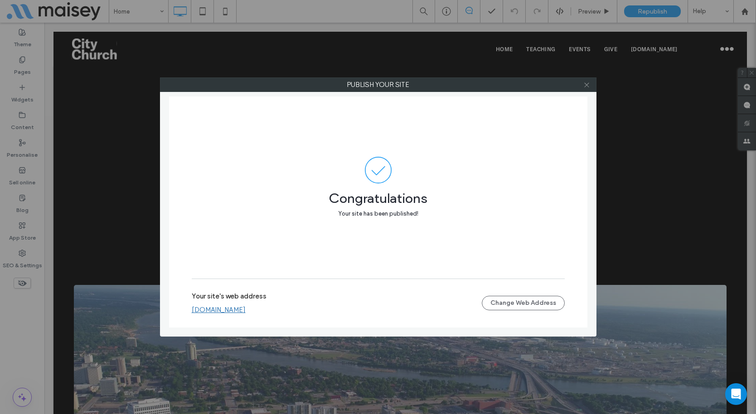
click at [587, 84] on use at bounding box center [586, 84] width 5 height 5
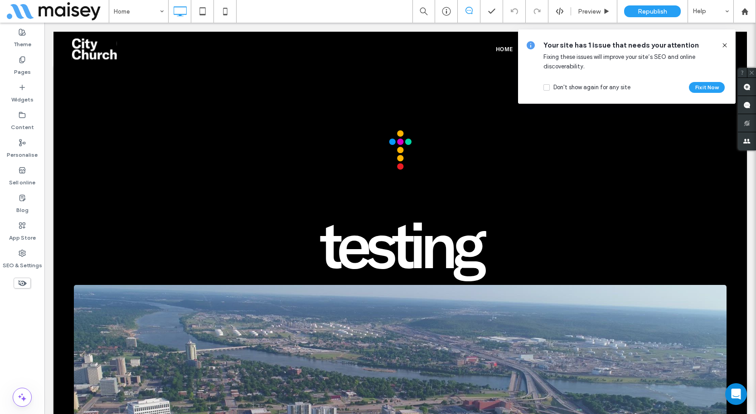
click at [725, 45] on icon at bounding box center [724, 45] width 7 height 7
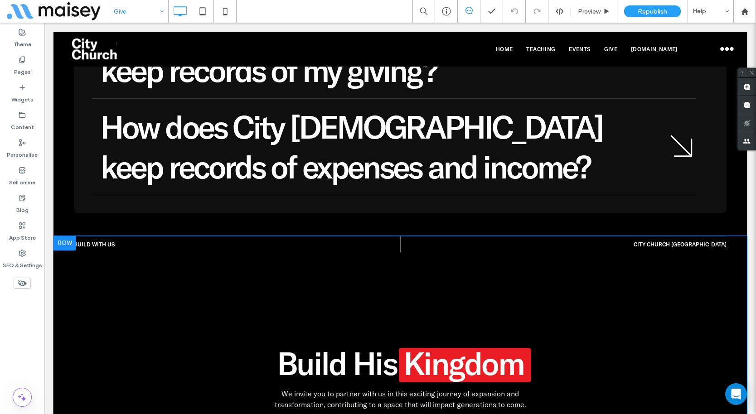
scroll to position [2862, 0]
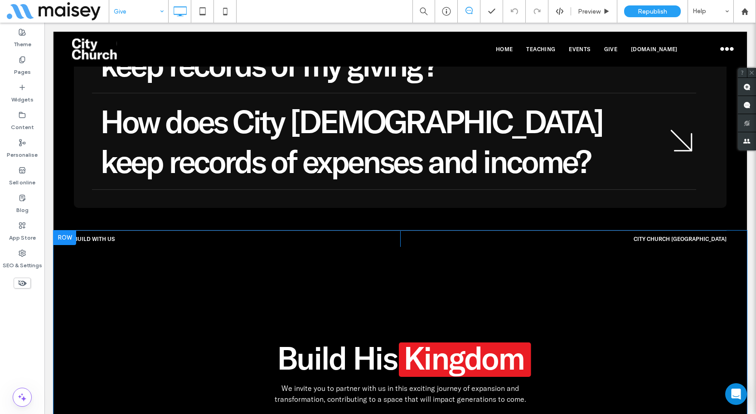
click at [66, 231] on div at bounding box center [64, 238] width 23 height 14
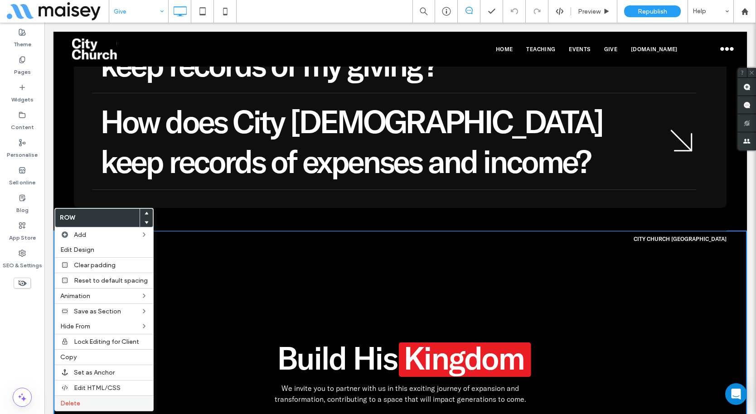
click at [100, 403] on label "Delete" at bounding box center [103, 404] width 87 height 8
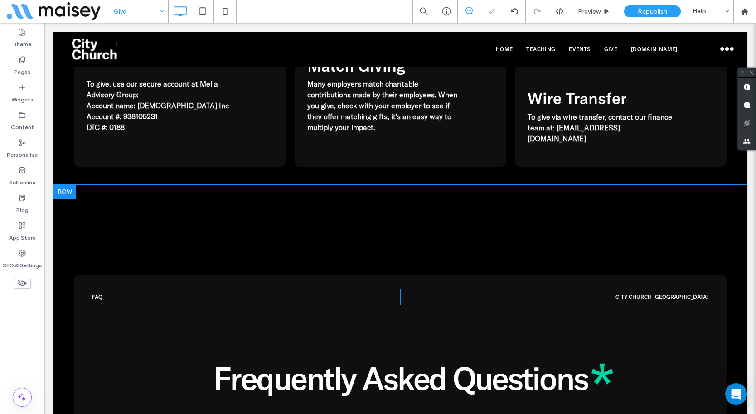
scroll to position [2085, 0]
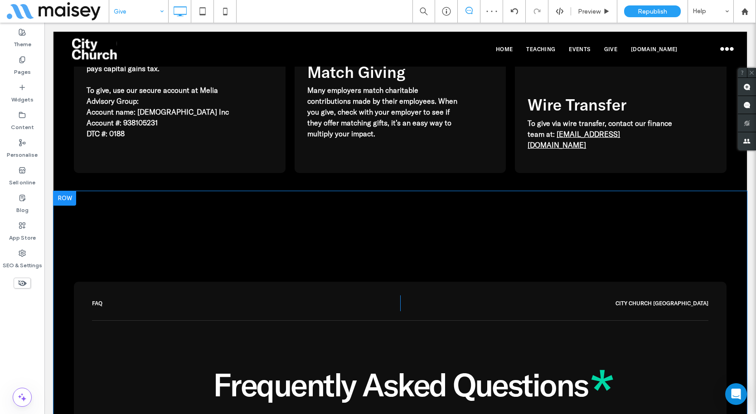
click at [65, 191] on div at bounding box center [64, 198] width 23 height 14
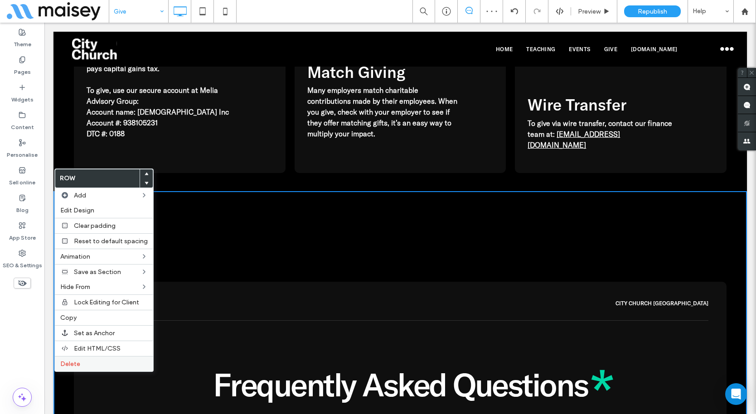
click at [90, 361] on label "Delete" at bounding box center [103, 364] width 87 height 8
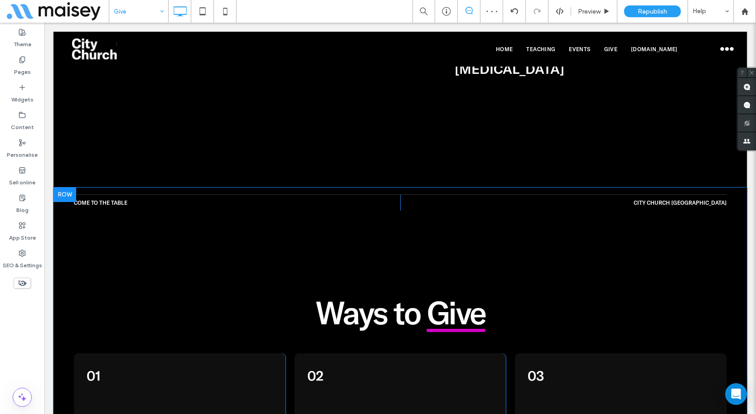
scroll to position [1437, 0]
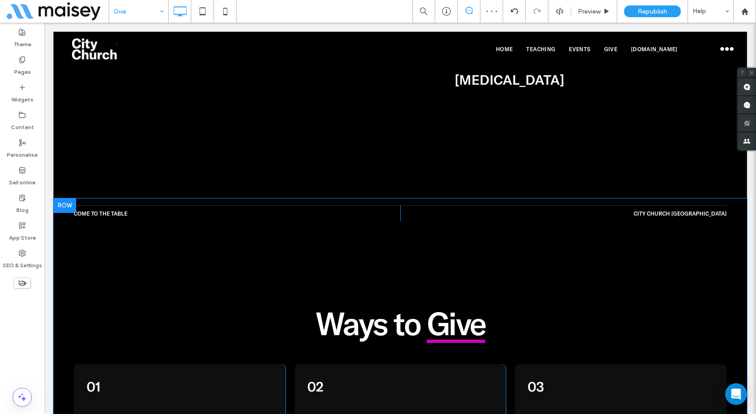
click at [62, 198] on div at bounding box center [64, 205] width 23 height 14
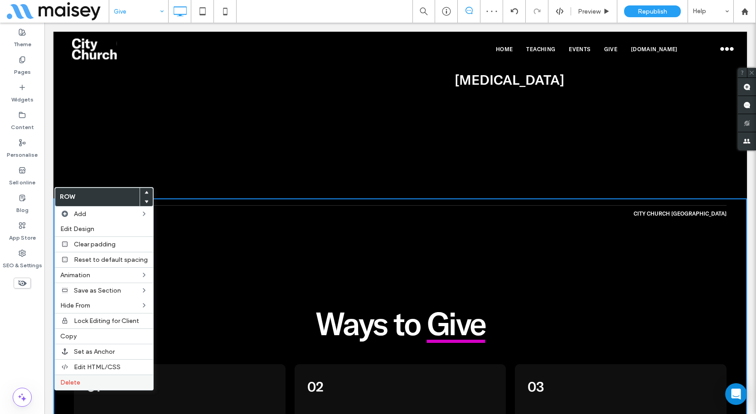
click at [98, 385] on label "Delete" at bounding box center [103, 383] width 87 height 8
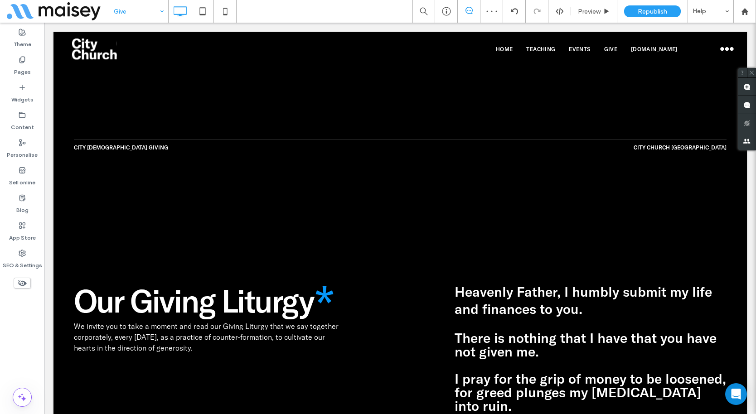
scroll to position [902, 0]
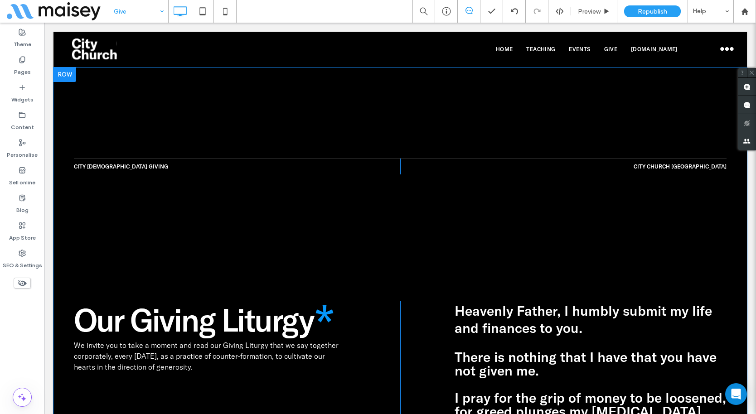
click at [64, 159] on div "City [DEMOGRAPHIC_DATA] Giving Click To [GEOGRAPHIC_DATA] [GEOGRAPHIC_DATA] Cli…" at bounding box center [399, 401] width 693 height 666
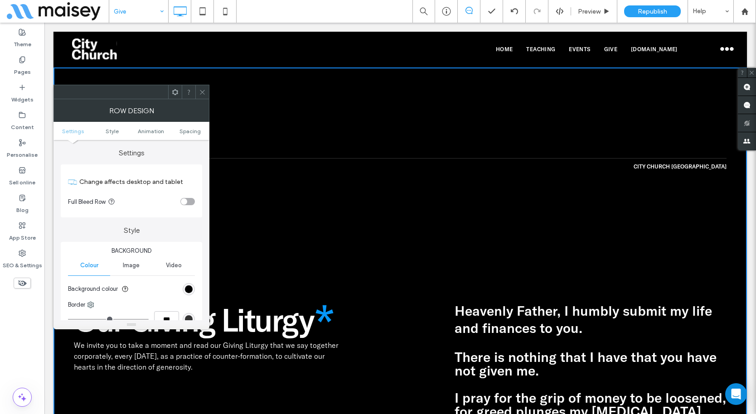
click at [315, 163] on h4 "City [DEMOGRAPHIC_DATA] Giving" at bounding box center [237, 166] width 326 height 7
click at [252, 191] on div "Our Giving Liturgy Our Giving Liturgy We invite you to take a moment and read o…" at bounding box center [400, 408] width 652 height 469
click at [200, 96] on span at bounding box center [202, 92] width 7 height 14
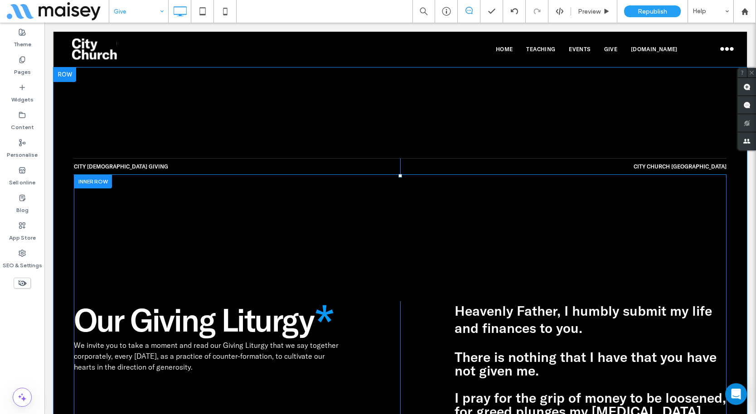
click at [97, 174] on div at bounding box center [93, 181] width 38 height 14
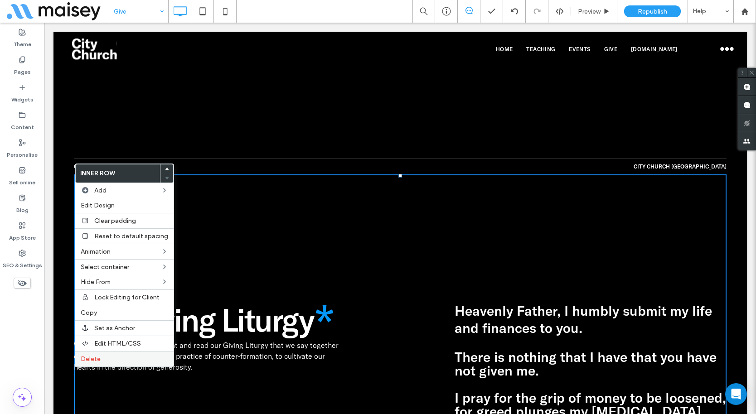
click at [112, 359] on label "Delete" at bounding box center [124, 359] width 87 height 8
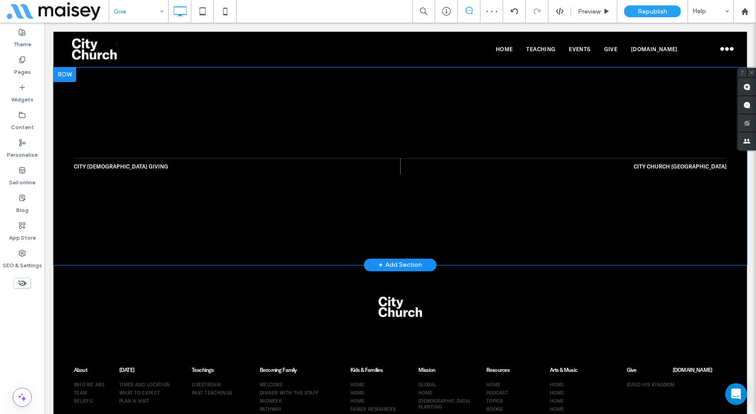
click at [67, 156] on div "City [DEMOGRAPHIC_DATA] Giving Click To [GEOGRAPHIC_DATA] [GEOGRAPHIC_DATA] Cli…" at bounding box center [399, 167] width 693 height 198
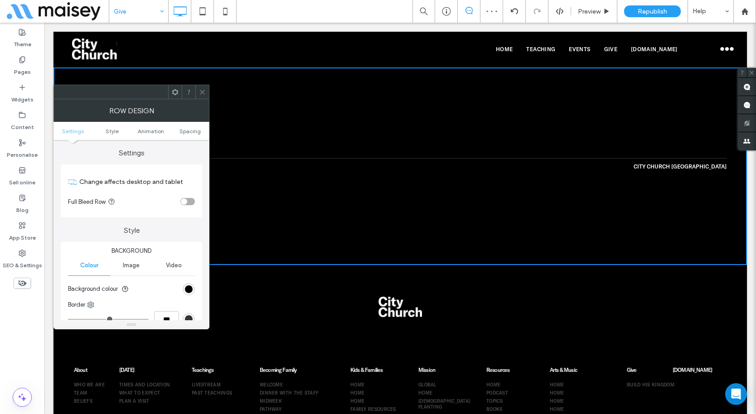
click at [278, 198] on div "City [DEMOGRAPHIC_DATA] Giving Click To [GEOGRAPHIC_DATA] [GEOGRAPHIC_DATA] Cli…" at bounding box center [399, 167] width 693 height 198
click at [271, 186] on div "City [DEMOGRAPHIC_DATA] Giving Click To [GEOGRAPHIC_DATA] [GEOGRAPHIC_DATA] Cli…" at bounding box center [399, 167] width 693 height 198
click at [205, 94] on icon at bounding box center [202, 92] width 7 height 7
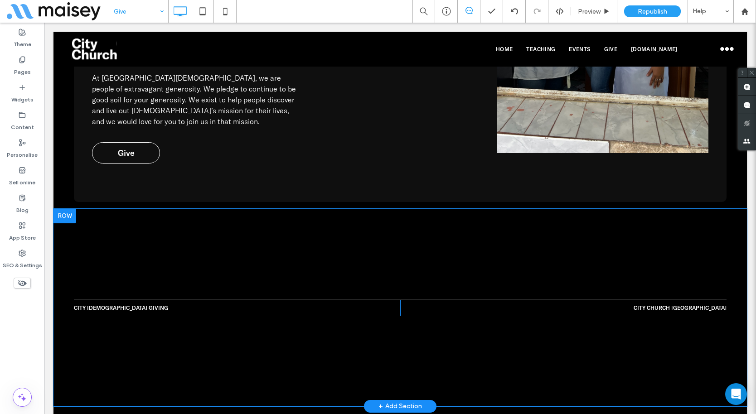
scroll to position [761, 0]
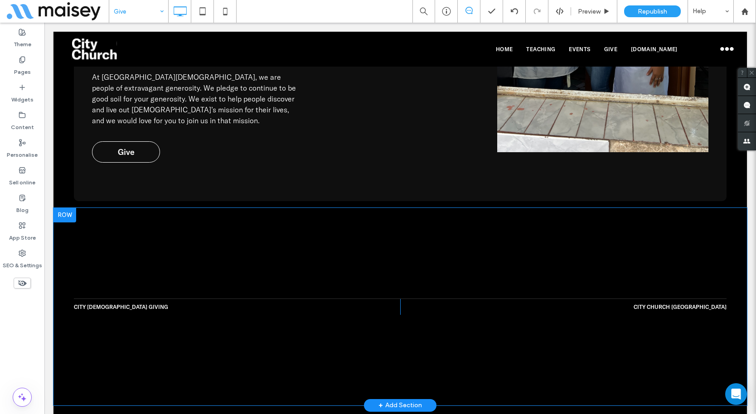
click at [66, 208] on div at bounding box center [64, 215] width 23 height 14
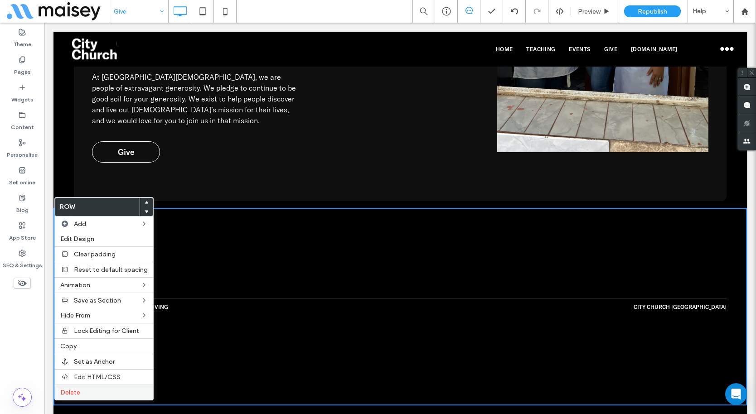
click at [97, 394] on label "Delete" at bounding box center [103, 393] width 87 height 8
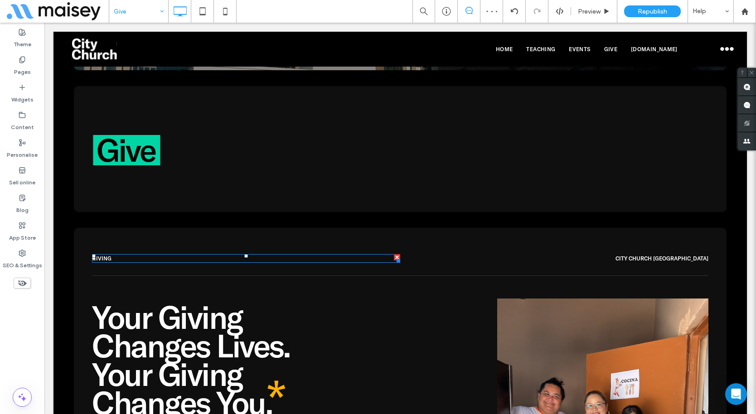
scroll to position [303, 0]
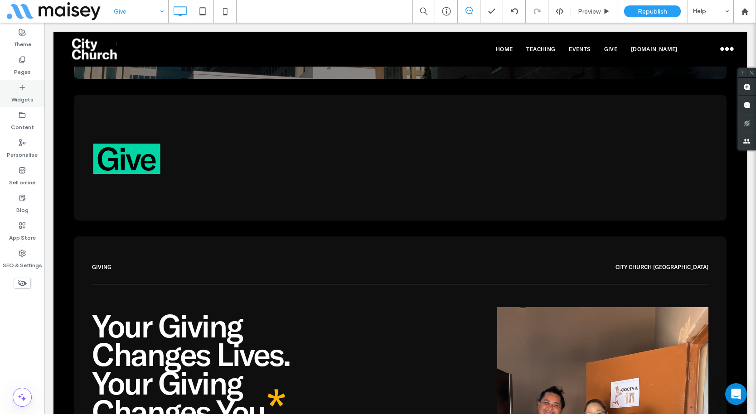
click at [25, 94] on label "Widgets" at bounding box center [22, 97] width 22 height 13
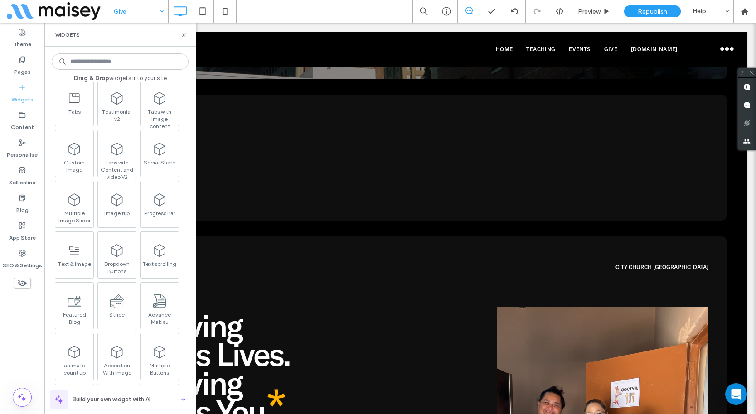
scroll to position [735, 0]
click at [184, 35] on icon at bounding box center [183, 35] width 7 height 7
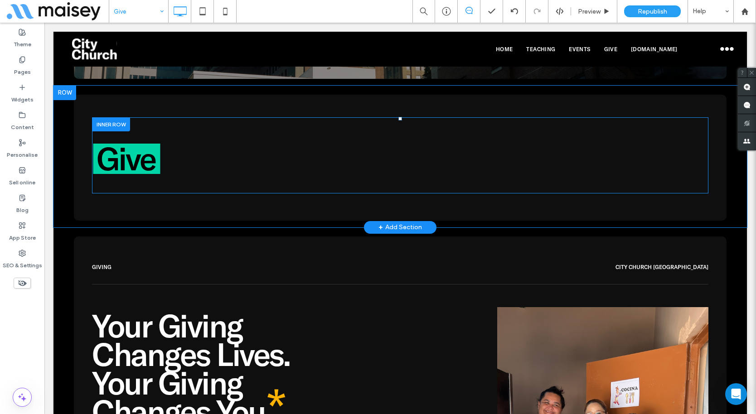
click at [280, 170] on div "Give Click To Paste" at bounding box center [400, 163] width 616 height 47
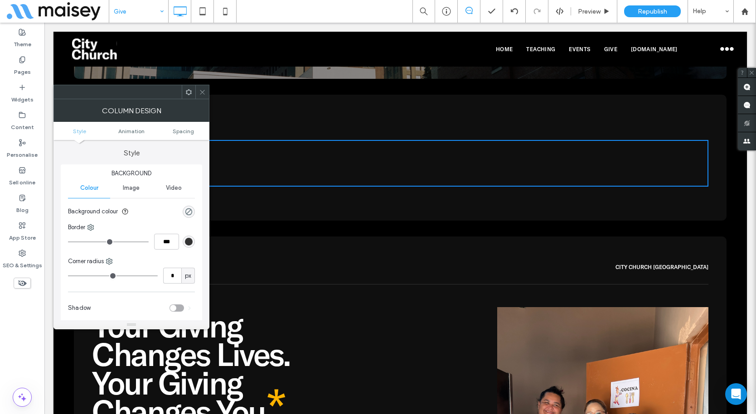
click at [204, 94] on use at bounding box center [202, 92] width 5 height 5
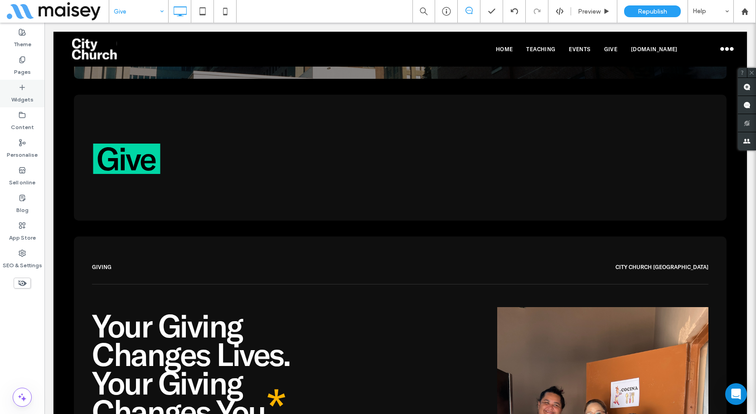
click at [16, 89] on div "Widgets" at bounding box center [22, 94] width 44 height 28
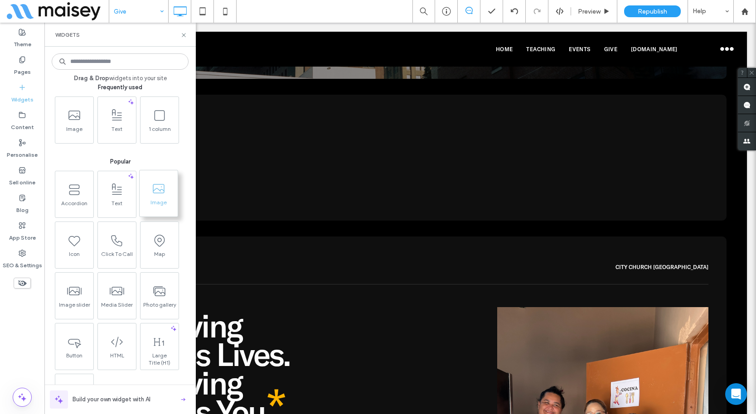
scroll to position [10, 0]
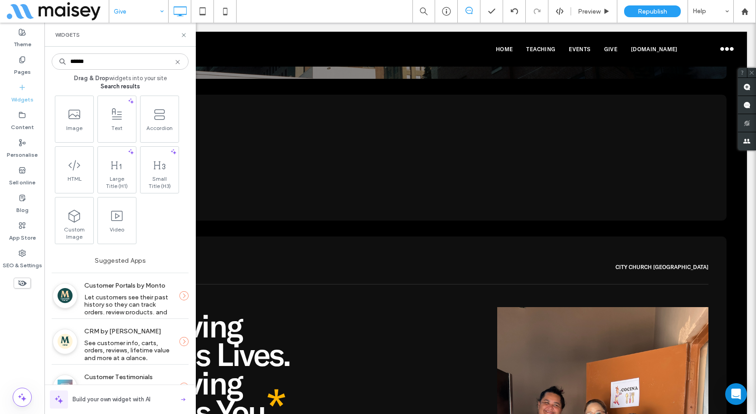
click at [122, 66] on input "******" at bounding box center [120, 61] width 137 height 16
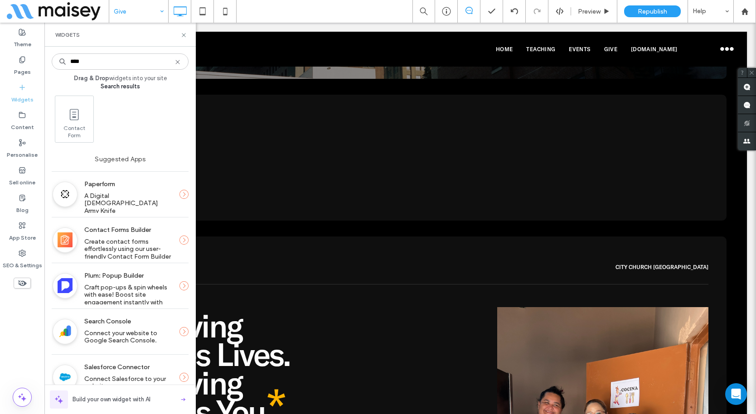
click at [110, 66] on input "****" at bounding box center [120, 61] width 137 height 16
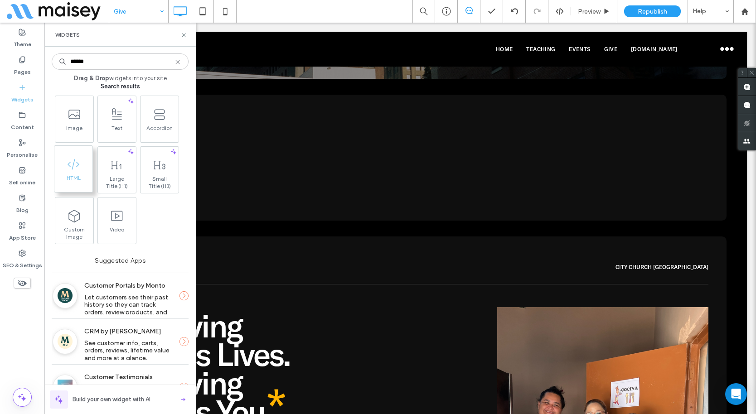
type input "******"
click at [75, 170] on icon at bounding box center [73, 164] width 14 height 14
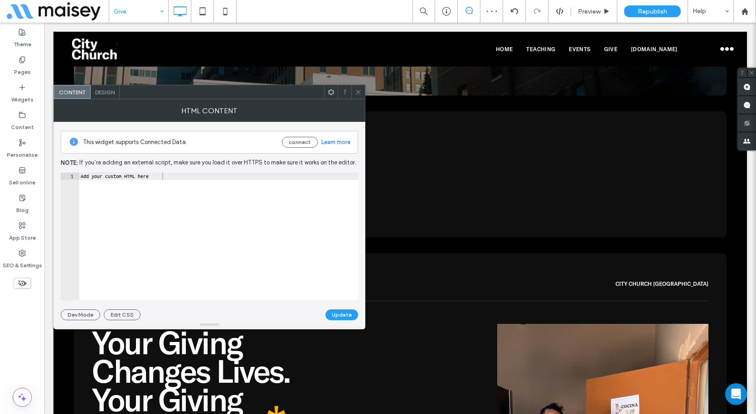
click at [357, 92] on use at bounding box center [358, 92] width 5 height 5
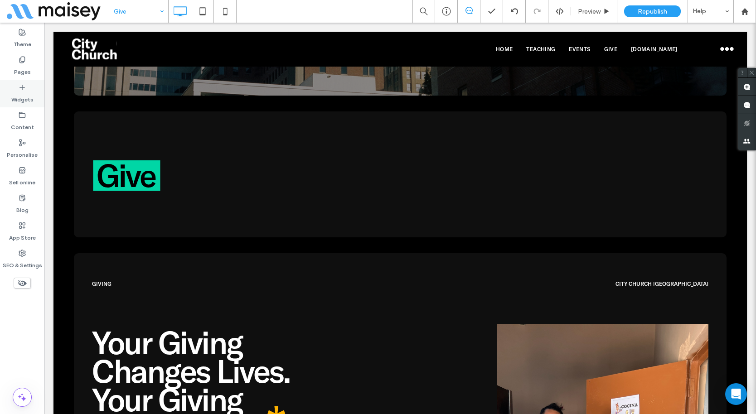
click at [17, 96] on label "Widgets" at bounding box center [22, 97] width 22 height 13
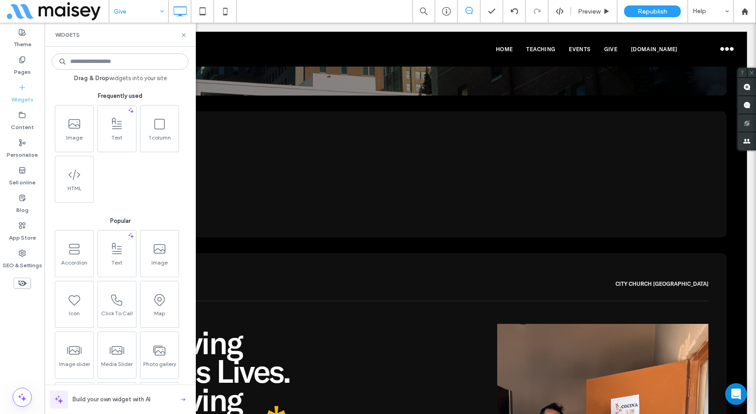
click at [103, 62] on input at bounding box center [120, 61] width 137 height 16
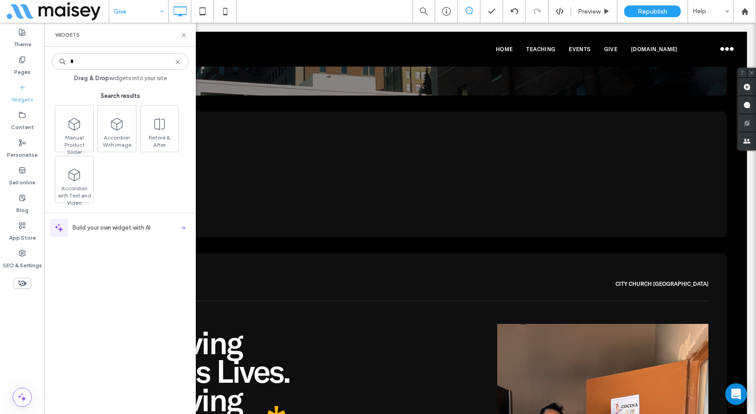
type input "*"
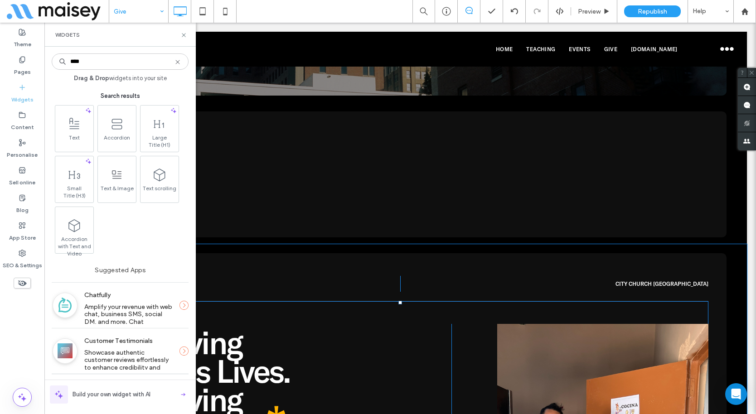
type input "****"
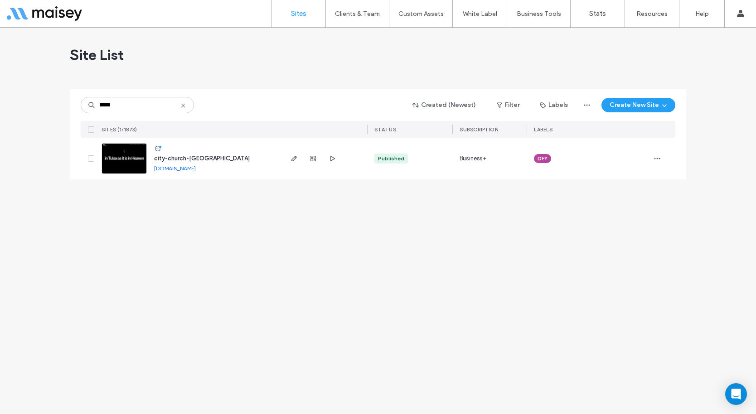
type input "*****"
